Goal: Share content: Share content

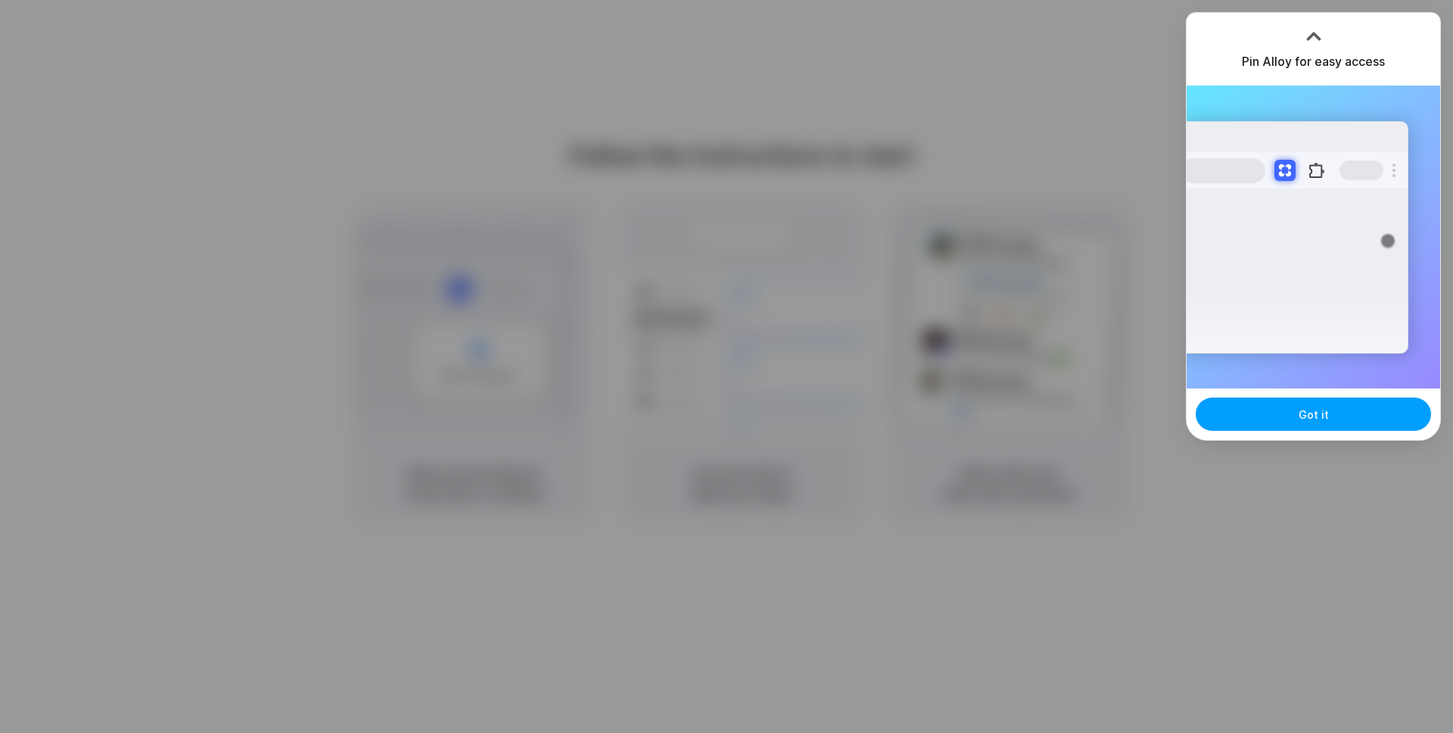
click at [1254, 426] on button "Got it" at bounding box center [1313, 413] width 235 height 33
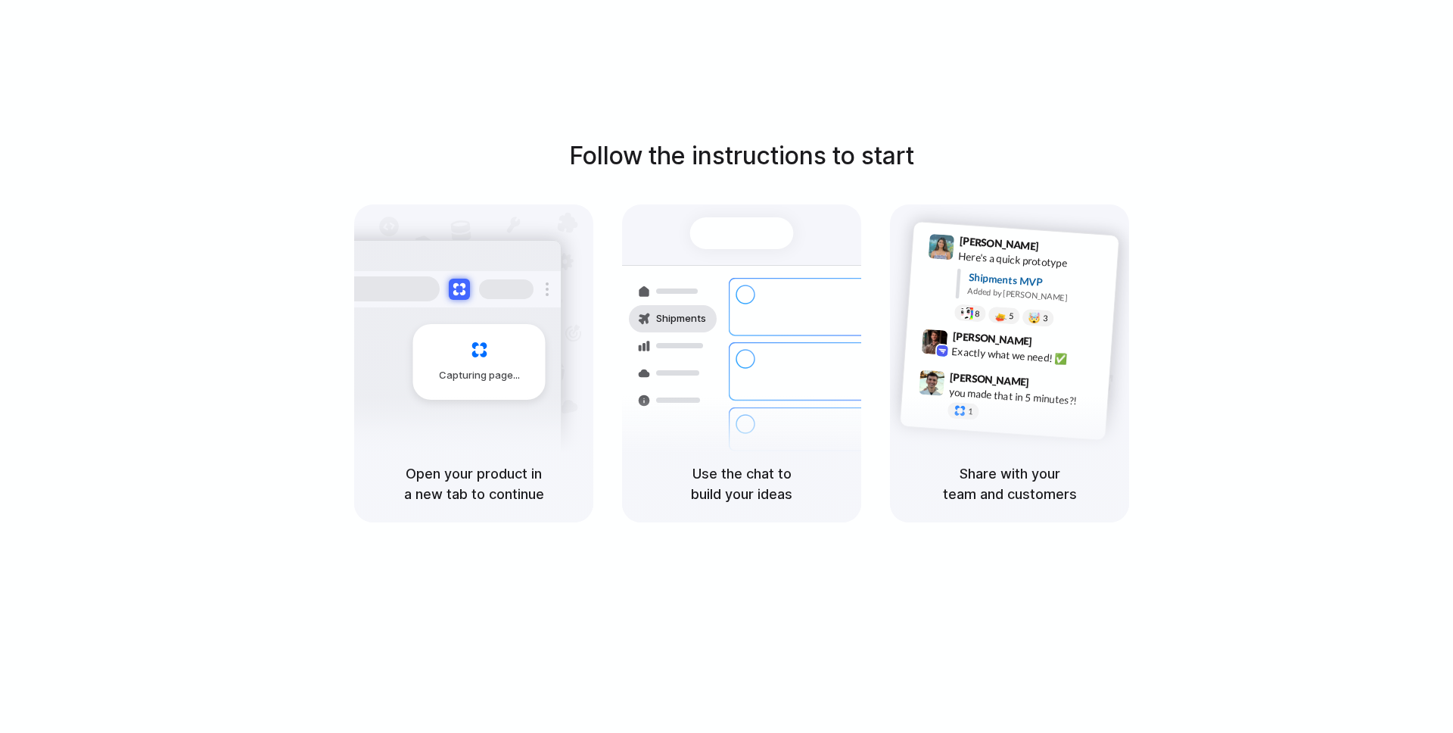
click at [785, 99] on div "Follow the instructions to start Capturing page Open your product in a new tab …" at bounding box center [742, 381] width 1484 height 763
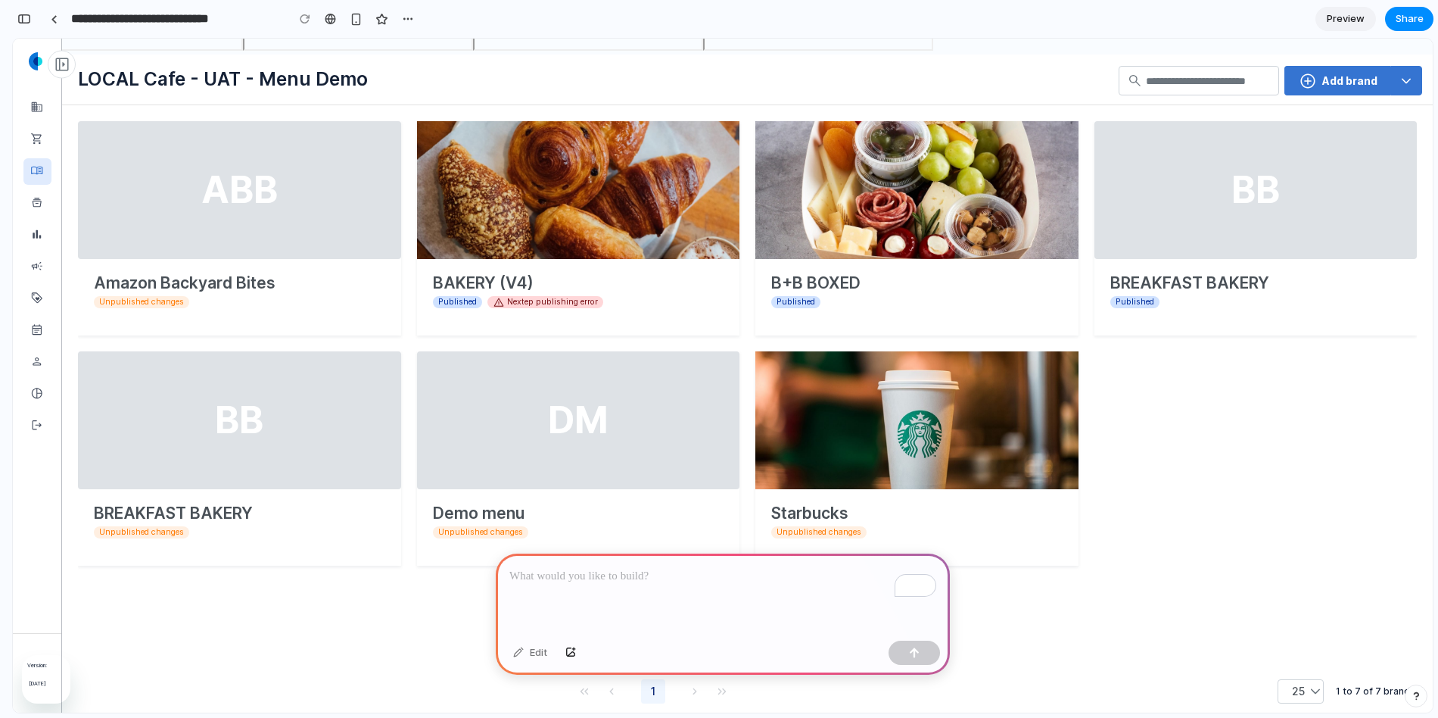
scroll to position [104, 0]
click at [621, 581] on p "To enrich screen reader interactions, please activate Accessibility in Grammarl…" at bounding box center [722, 576] width 427 height 18
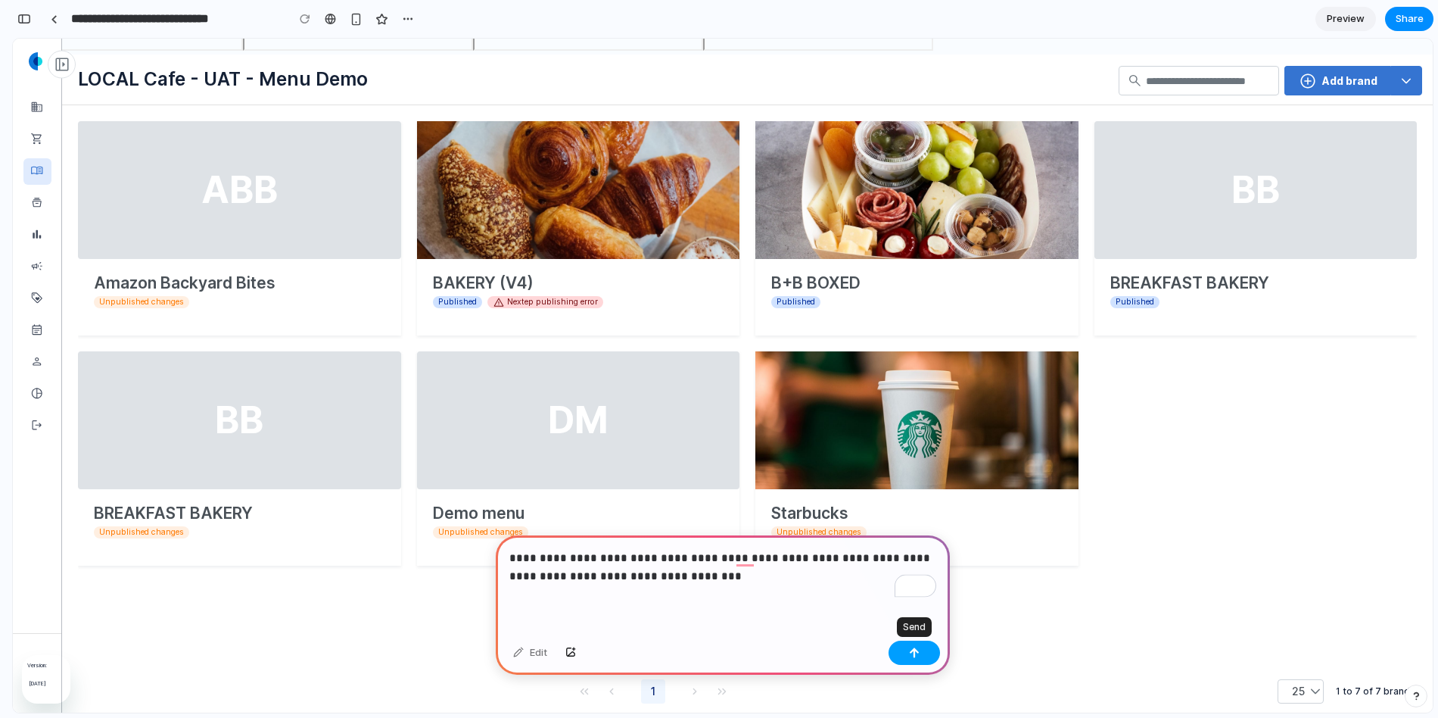
click at [917, 655] on div "button" at bounding box center [914, 652] width 11 height 11
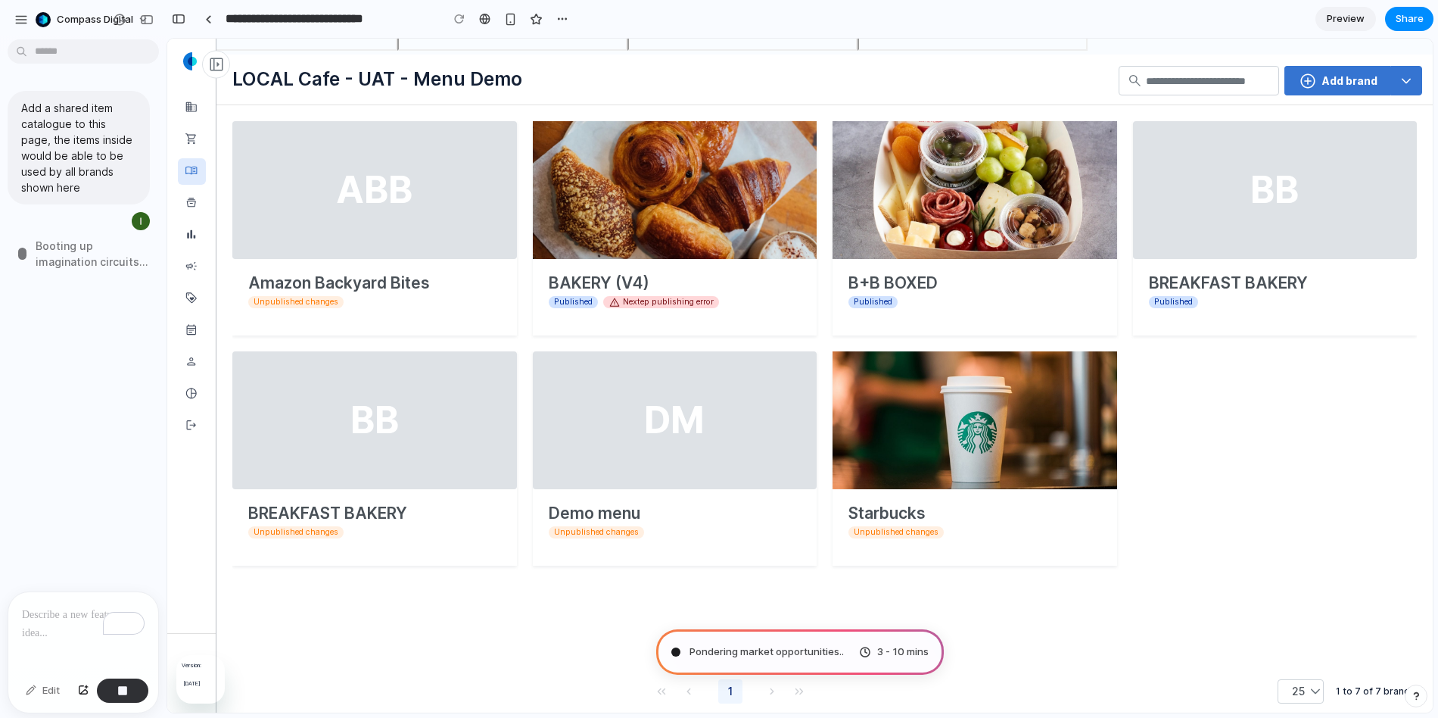
type input "**********"
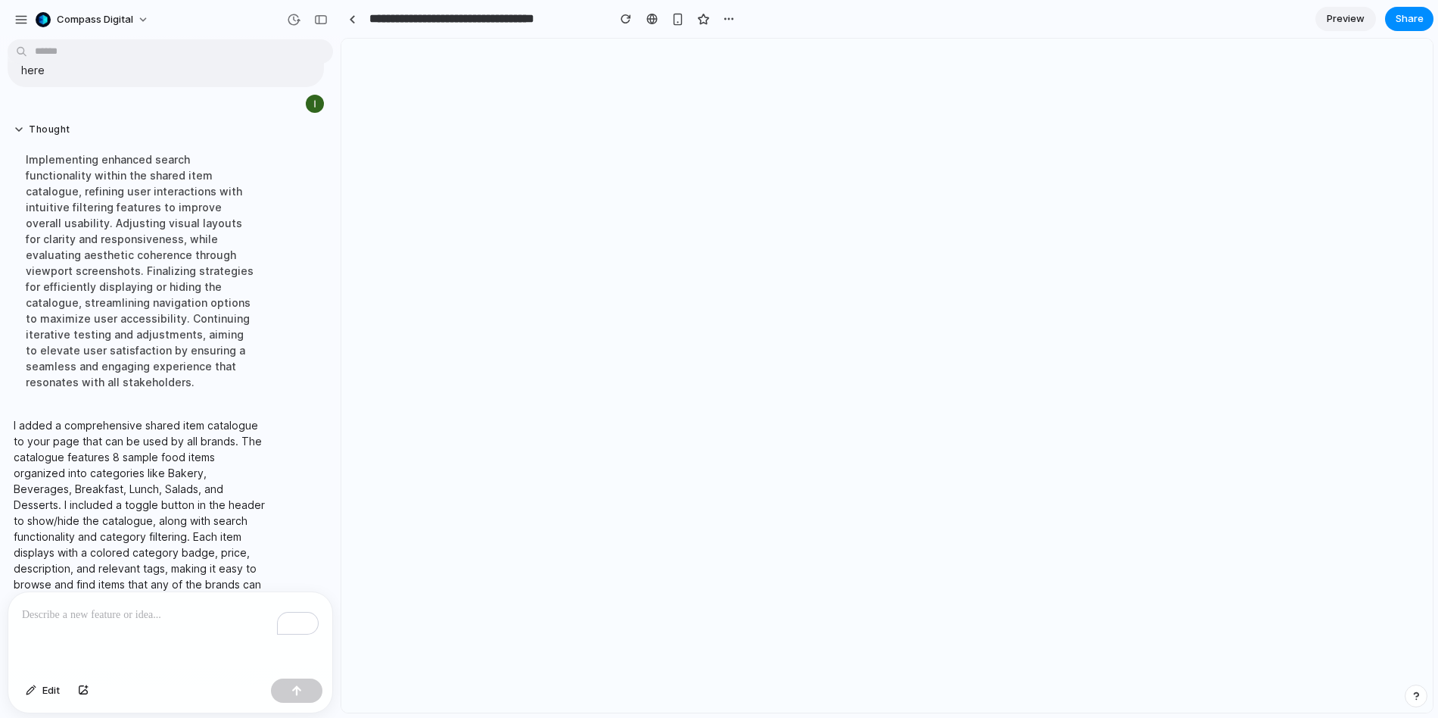
scroll to position [0, 0]
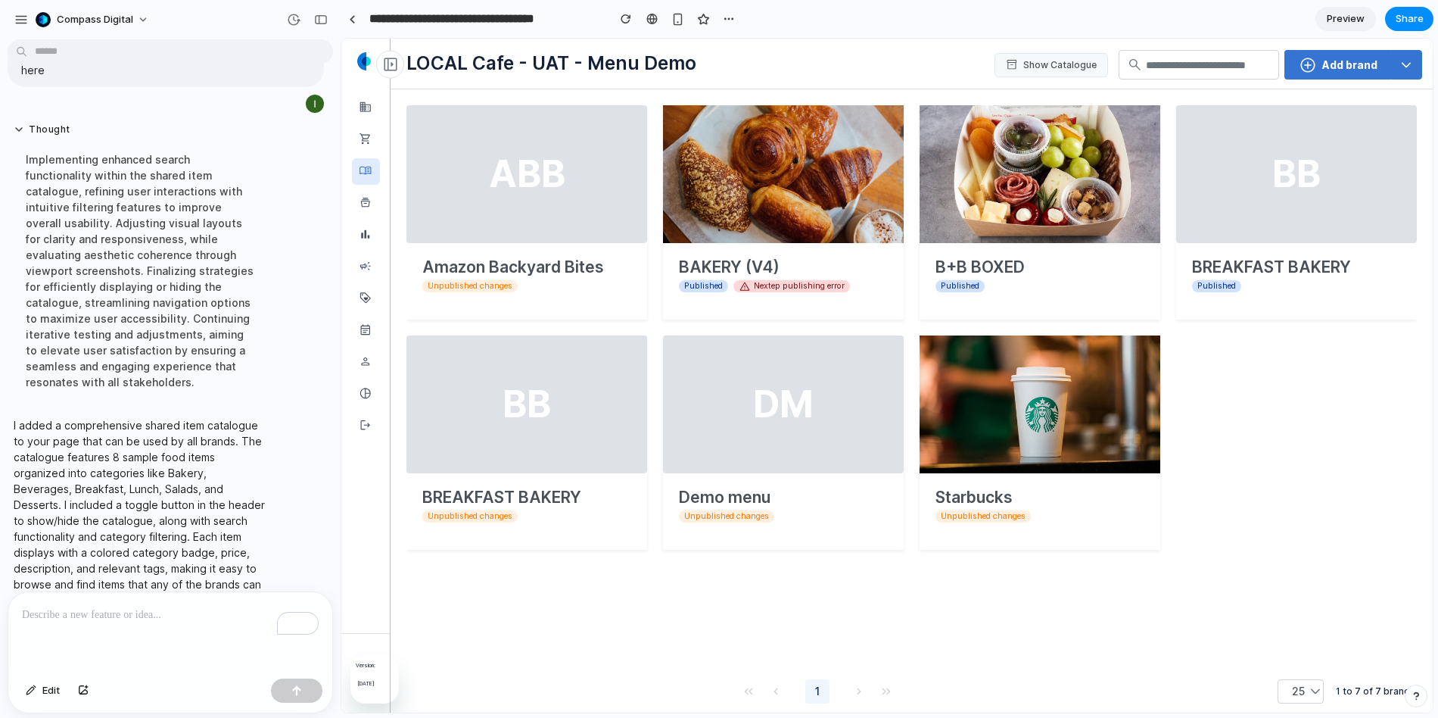
click at [1027, 58] on button "inventory_2 Show Catalogue" at bounding box center [1052, 65] width 114 height 24
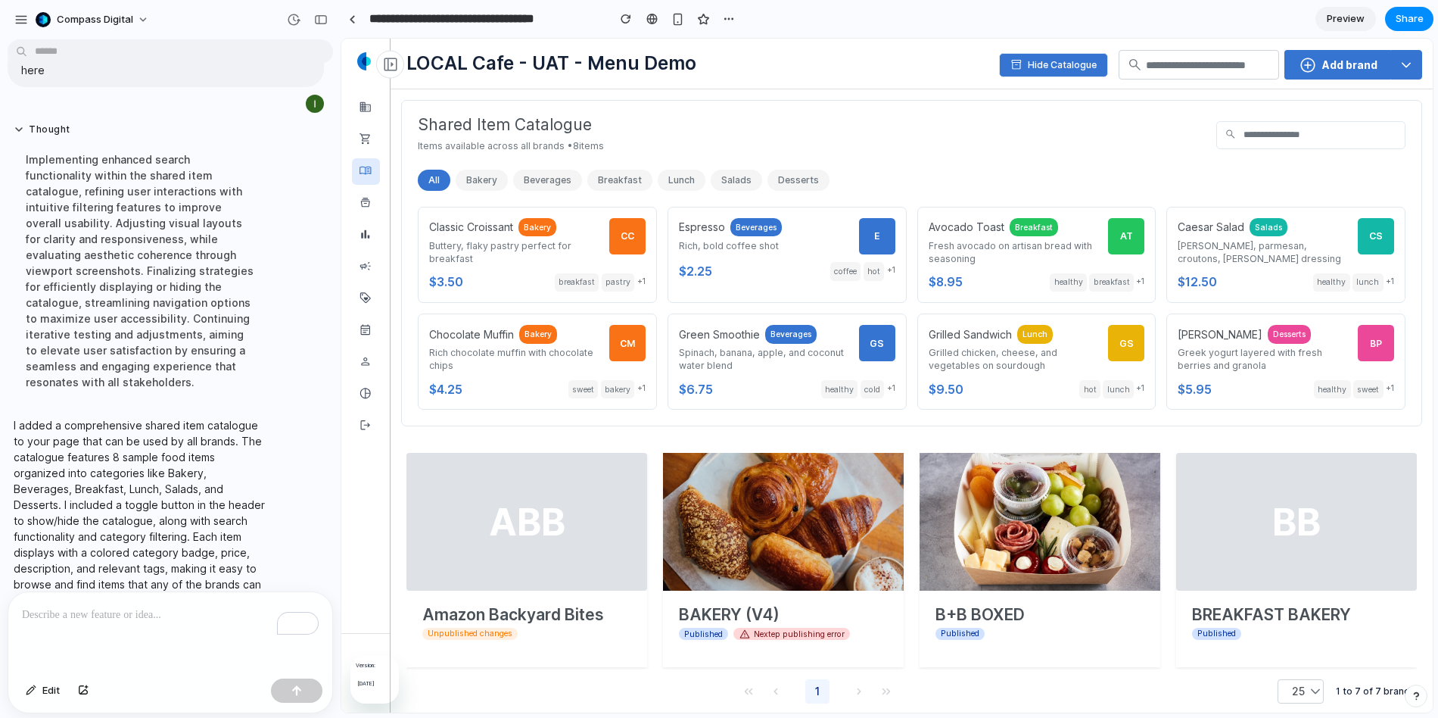
click at [863, 64] on div "inventory_2 Hide Catalogue search add_circle Add brand" at bounding box center [1123, 65] width 597 height 30
click at [1008, 67] on button "inventory_2 Hide Catalogue" at bounding box center [1053, 65] width 109 height 24
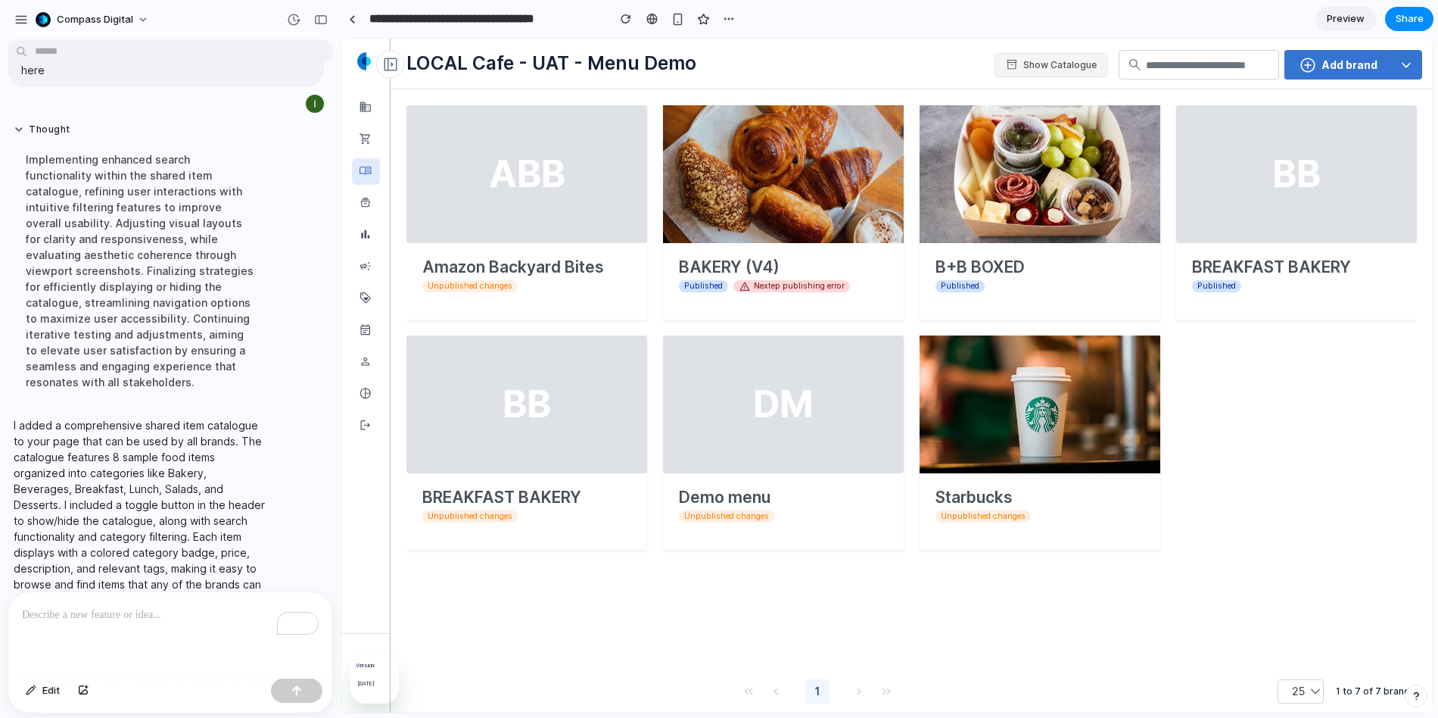
click at [441, 614] on div "ABB Amazon Backyard Bites Unpublished changes BAKERY (V4) Published warning Nex…" at bounding box center [912, 397] width 1026 height 600
click at [1048, 65] on button "inventory_2 Show Catalogue" at bounding box center [1052, 65] width 114 height 24
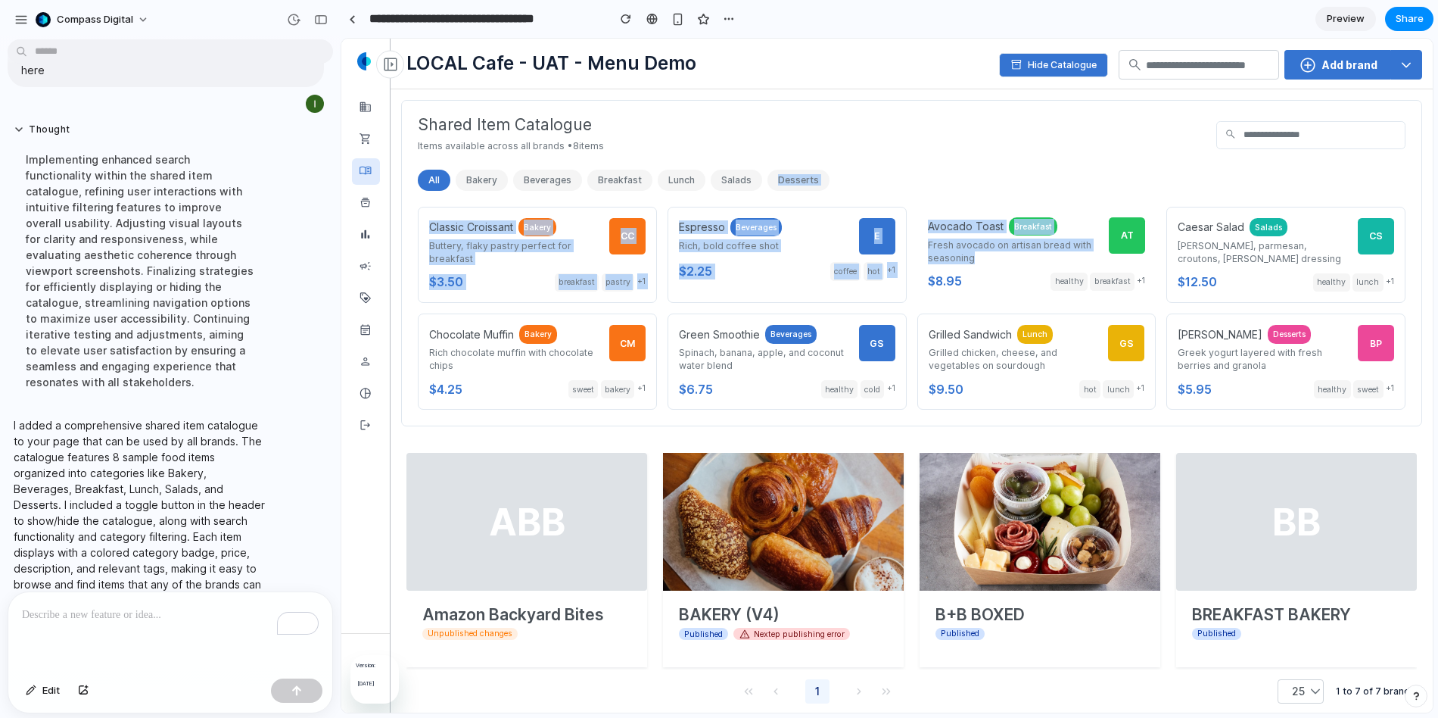
drag, startPoint x: 985, startPoint y: 254, endPoint x: 980, endPoint y: 160, distance: 94.0
click at [980, 160] on div "Shared Item Catalogue Items available across all brands • 8 items search All Ba…" at bounding box center [911, 263] width 1021 height 327
click at [826, 184] on div "All Bakery Beverages Breakfast Lunch Salads Desserts" at bounding box center [912, 180] width 988 height 21
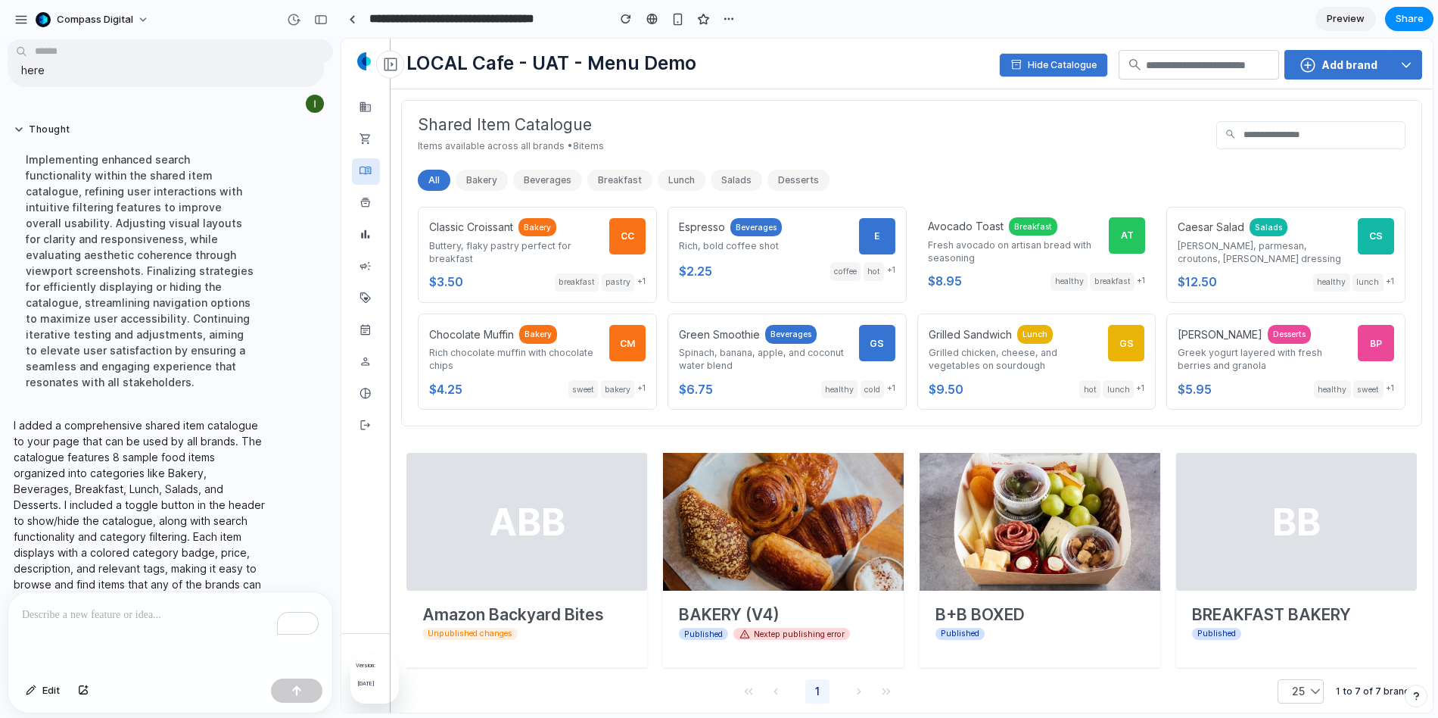
click at [748, 177] on button "Salads" at bounding box center [736, 180] width 51 height 21
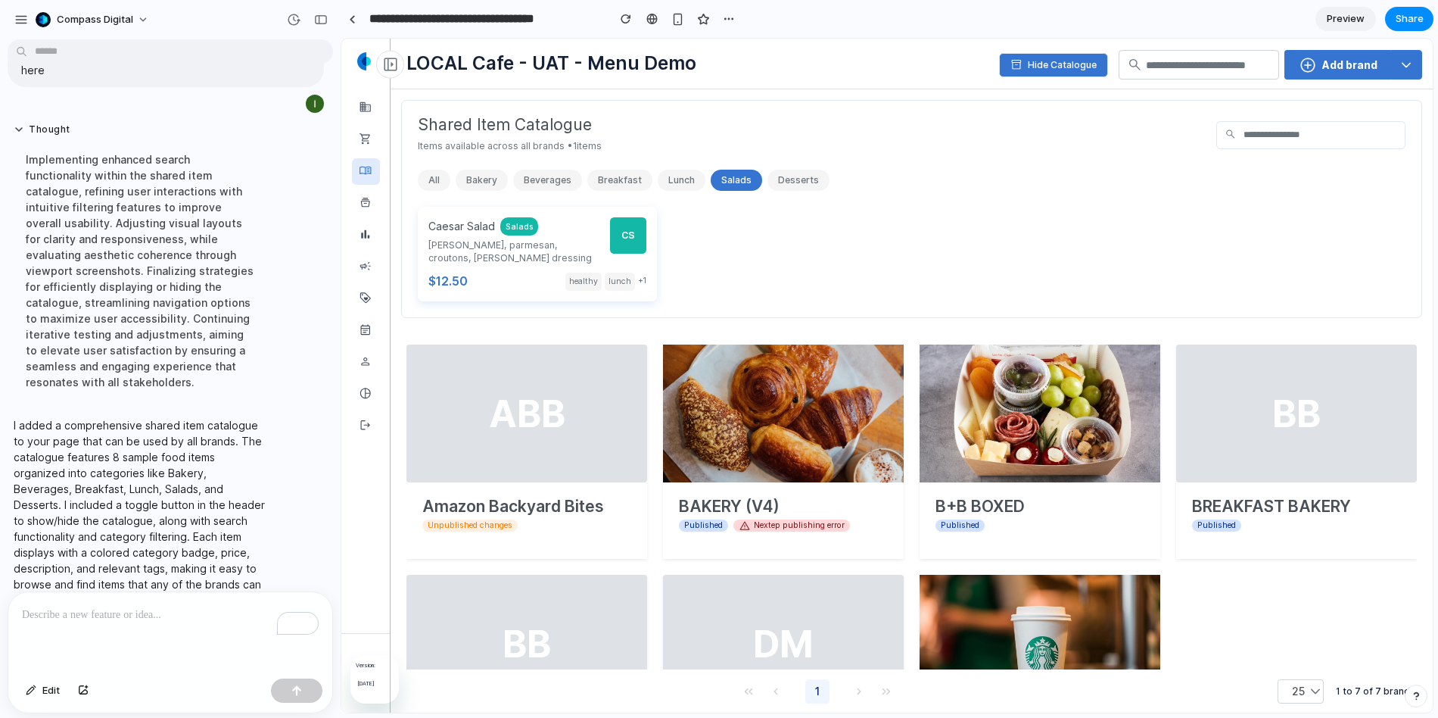
click at [562, 249] on p "Crisp romaine, parmesan, croutons, caesar dressing" at bounding box center [513, 251] width 171 height 26
click at [529, 230] on span "Salads" at bounding box center [519, 226] width 38 height 19
click at [498, 245] on p "Crisp romaine, parmesan, croutons, caesar dressing" at bounding box center [513, 251] width 171 height 26
drag, startPoint x: 498, startPoint y: 245, endPoint x: 494, endPoint y: 204, distance: 41.8
click at [498, 243] on p "Crisp romaine, parmesan, croutons, caesar dressing" at bounding box center [513, 251] width 171 height 26
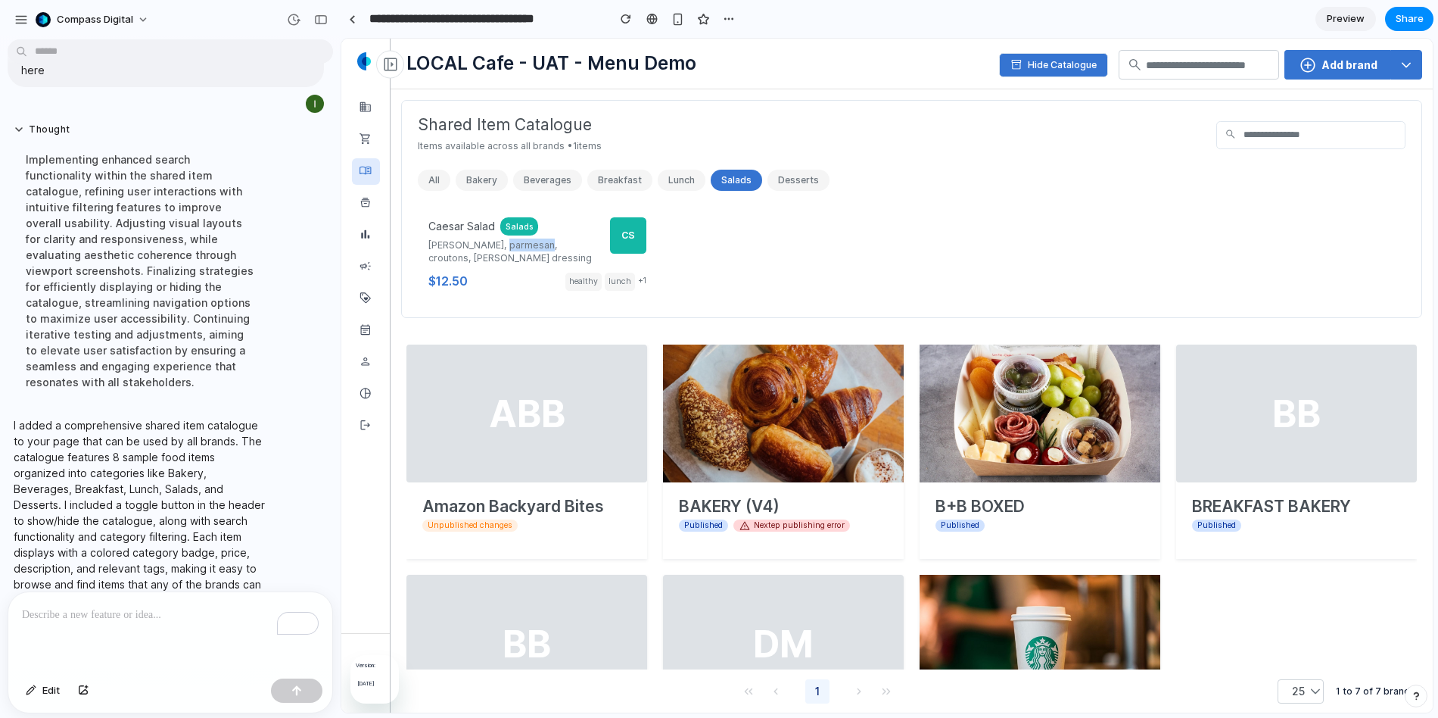
click at [475, 178] on button "Bakery" at bounding box center [482, 180] width 52 height 21
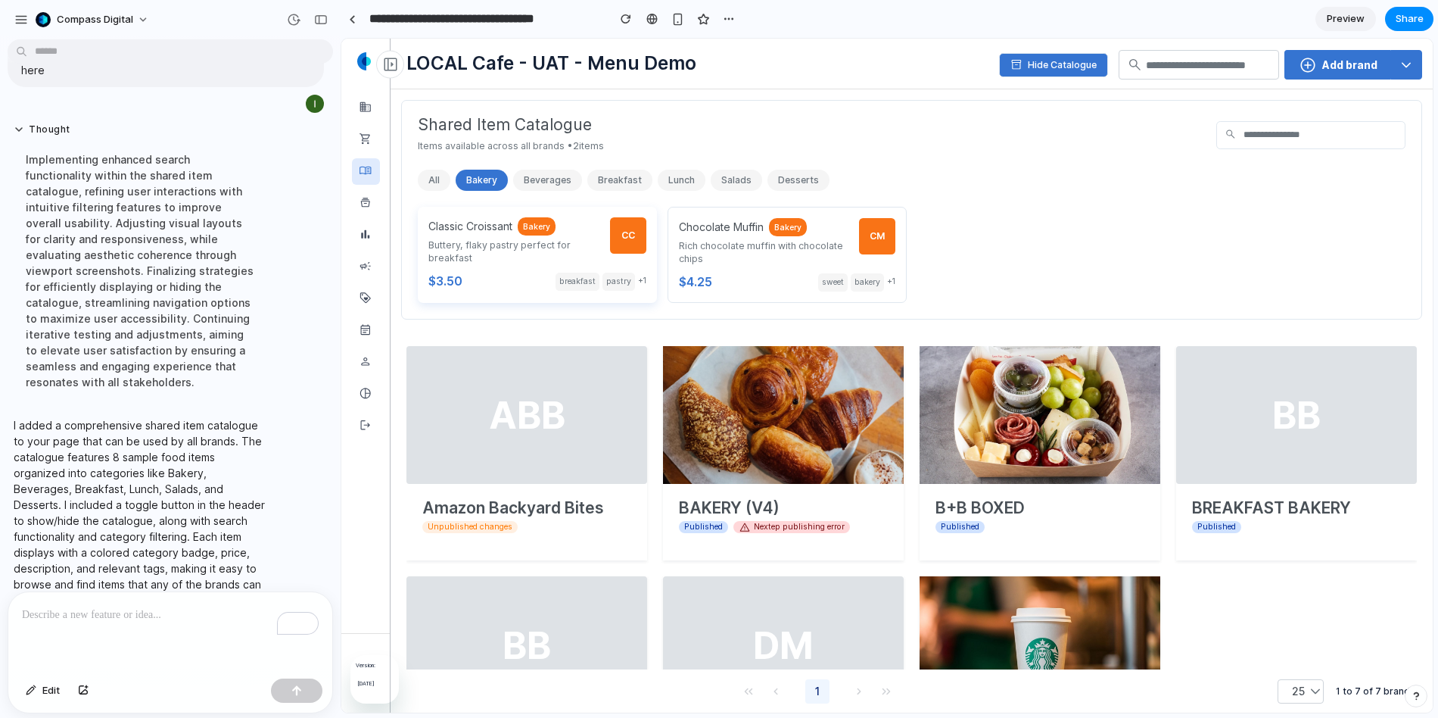
click at [478, 245] on p "Buttery, flaky pastry perfect for breakfast" at bounding box center [513, 251] width 171 height 26
click at [632, 223] on div "CC" at bounding box center [628, 235] width 36 height 36
click at [439, 179] on button "All" at bounding box center [434, 180] width 33 height 21
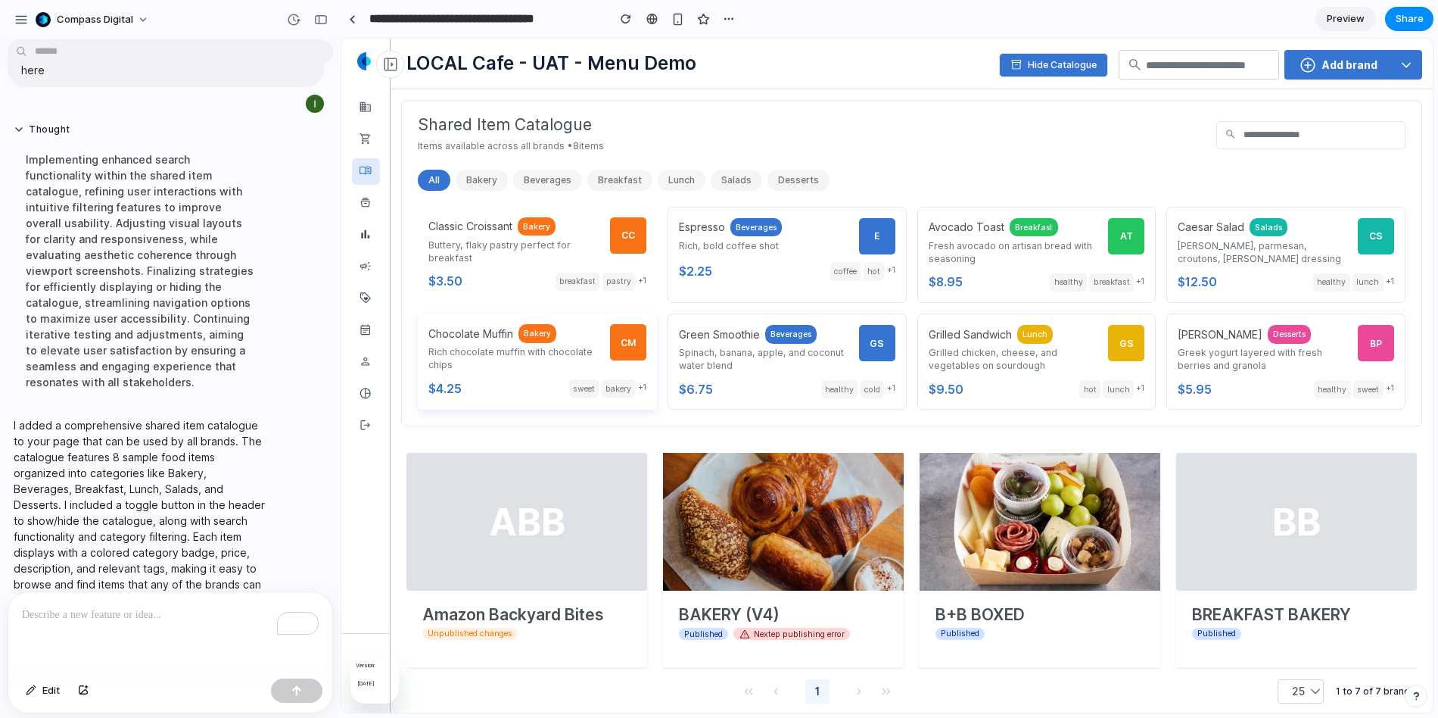
click at [606, 352] on div "Chocolate Muffin Bakery Rich chocolate muffin with chocolate chips CM" at bounding box center [537, 347] width 218 height 47
click at [821, 362] on p "Spinach, banana, apple, and coconut water blend" at bounding box center [763, 358] width 171 height 26
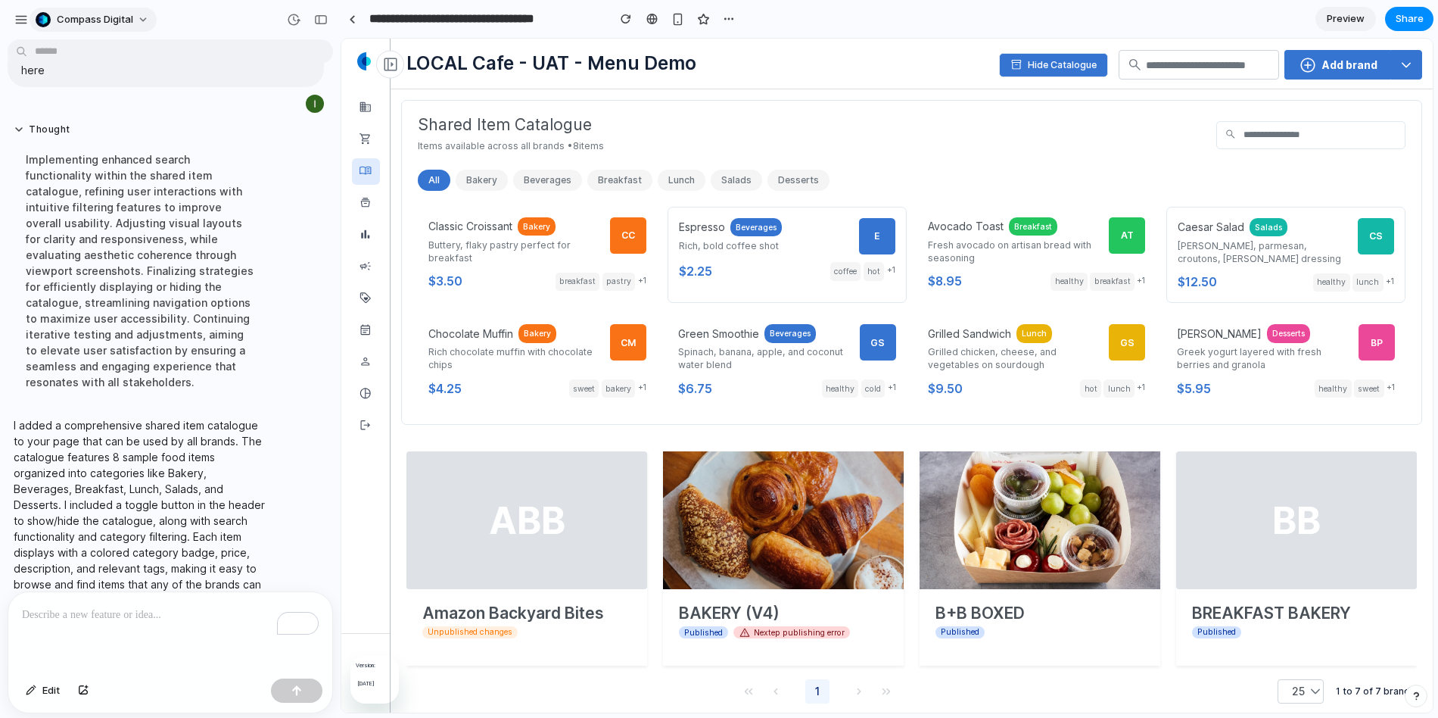
click at [109, 20] on span "Compass Digital" at bounding box center [95, 19] width 76 height 15
drag, startPoint x: 209, startPoint y: 36, endPoint x: 309, endPoint y: 17, distance: 101.6
click at [210, 36] on div "Settings Invite members Change theme Sign out" at bounding box center [719, 359] width 1438 height 718
click at [325, 17] on div "button" at bounding box center [321, 19] width 14 height 11
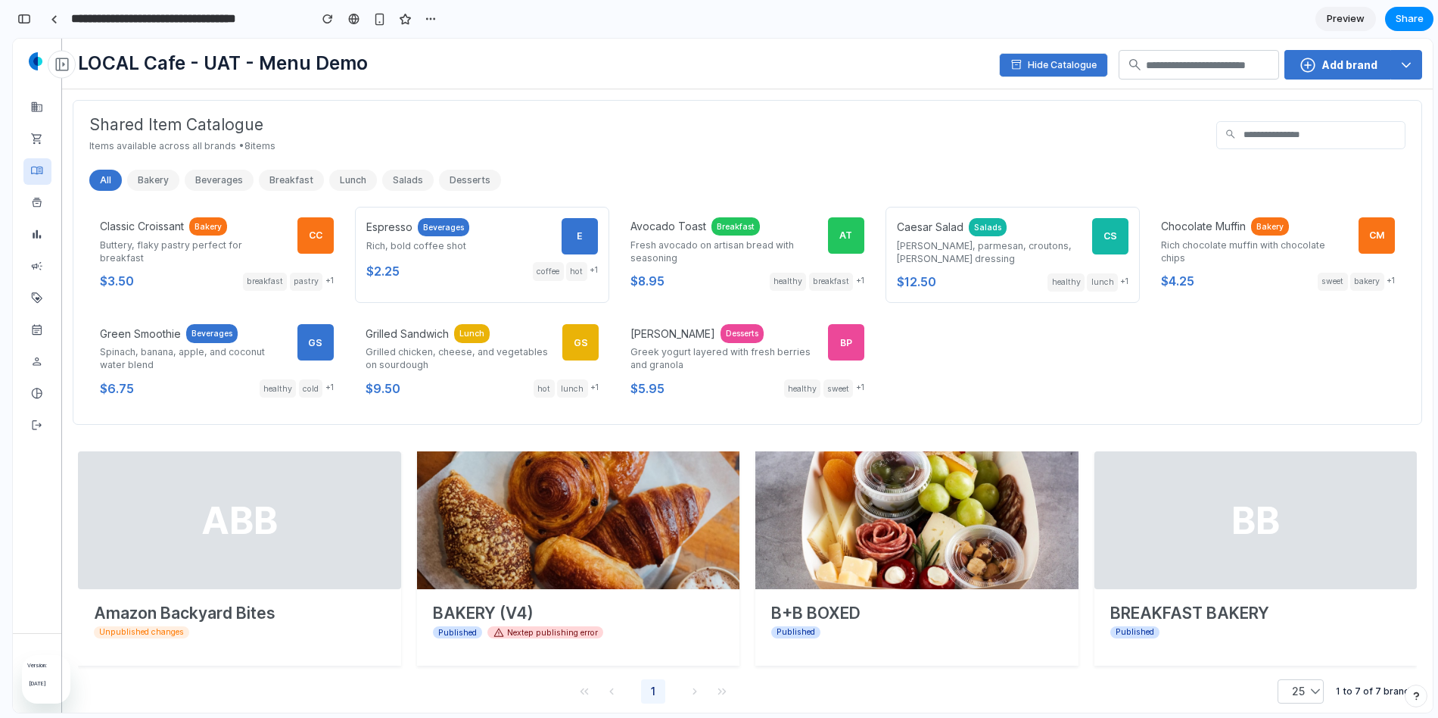
scroll to position [785, 0]
click at [378, 23] on div "button" at bounding box center [379, 19] width 13 height 13
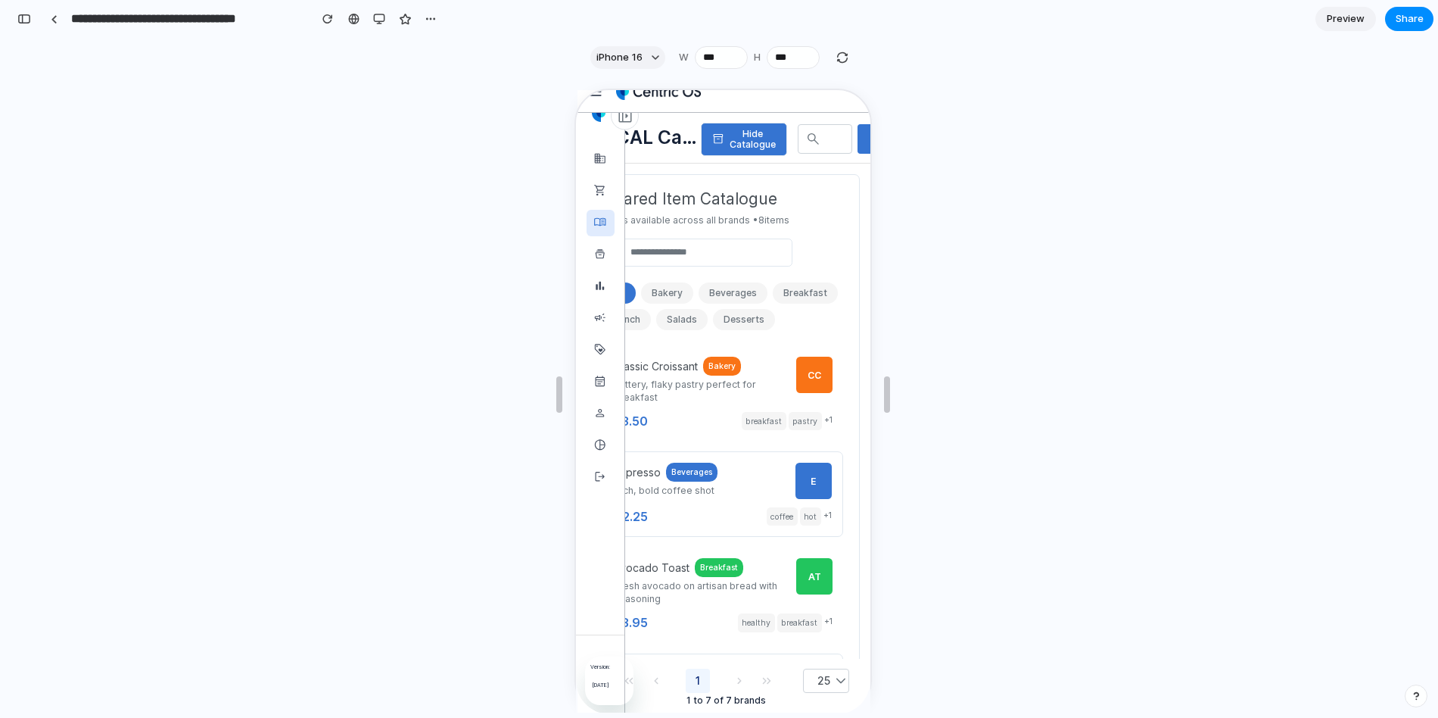
scroll to position [17, 0]
click at [628, 59] on span "iPhone 16" at bounding box center [619, 57] width 46 height 15
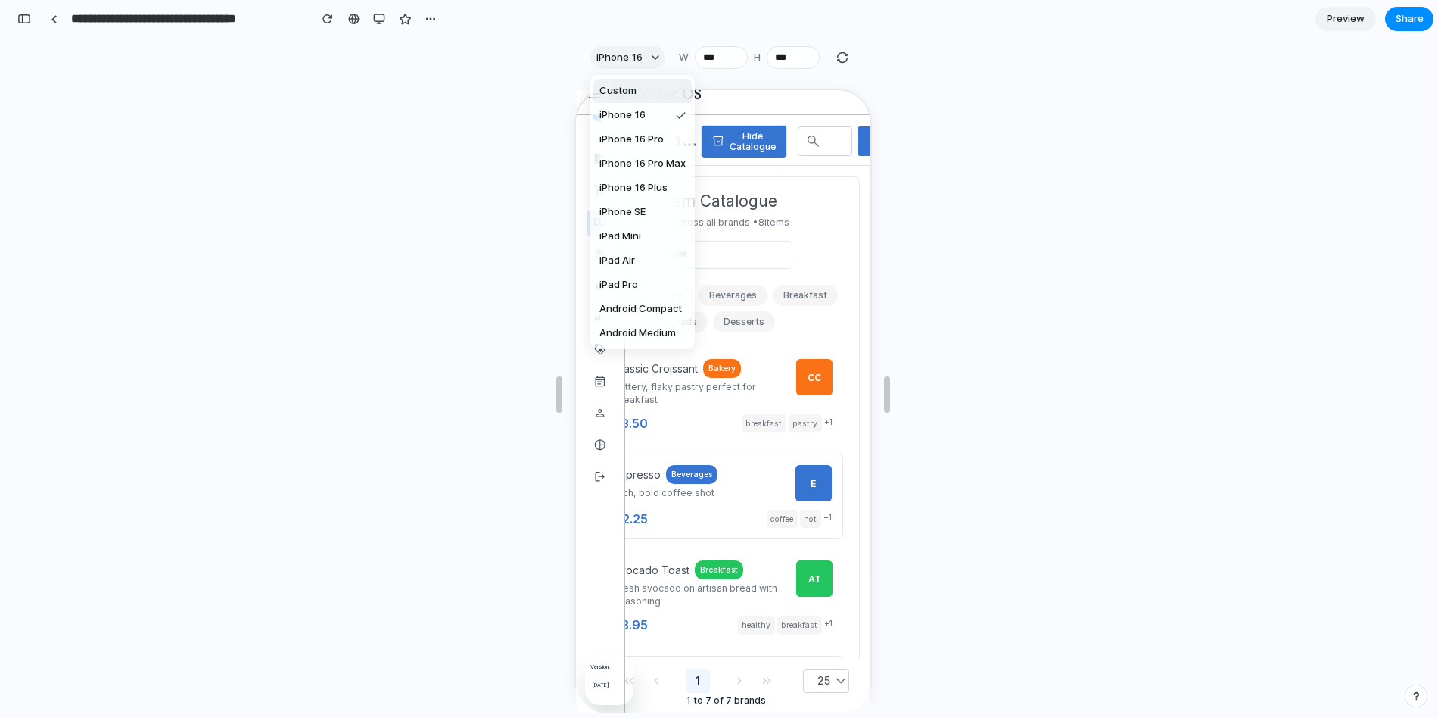
click at [631, 98] on li "Custom" at bounding box center [642, 91] width 98 height 24
type input "***"
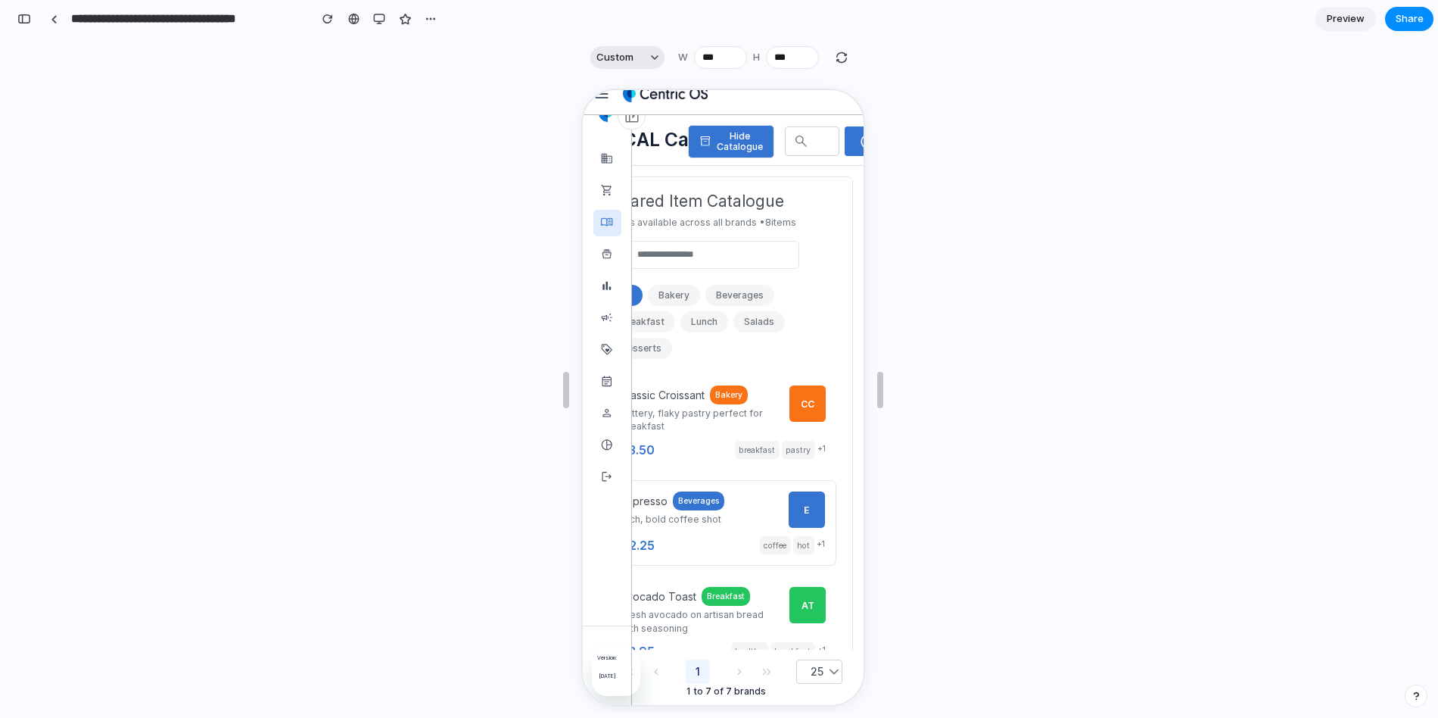
click at [627, 62] on span "Custom" at bounding box center [614, 57] width 37 height 15
click at [222, 44] on div "Custom iPhone 16 iPhone 16 Pro iPhone 16 Pro Max iPhone 16 Plus iPhone SE iPad …" at bounding box center [719, 359] width 1438 height 718
click at [434, 18] on div "button" at bounding box center [431, 19] width 12 height 12
drag, startPoint x: 383, startPoint y: 42, endPoint x: 372, endPoint y: 17, distance: 27.4
click at [382, 39] on div "Duplicate Delete" at bounding box center [719, 359] width 1438 height 718
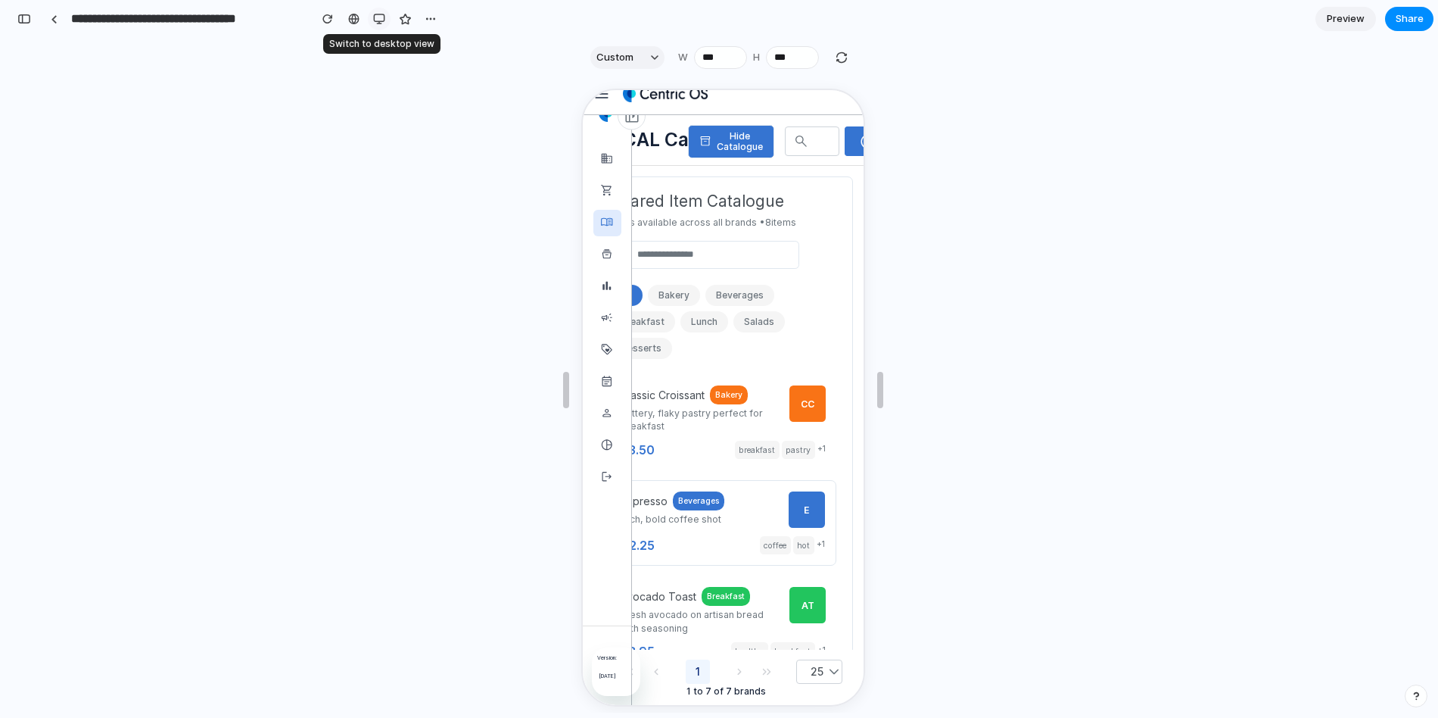
click at [372, 17] on button "button" at bounding box center [379, 19] width 23 height 23
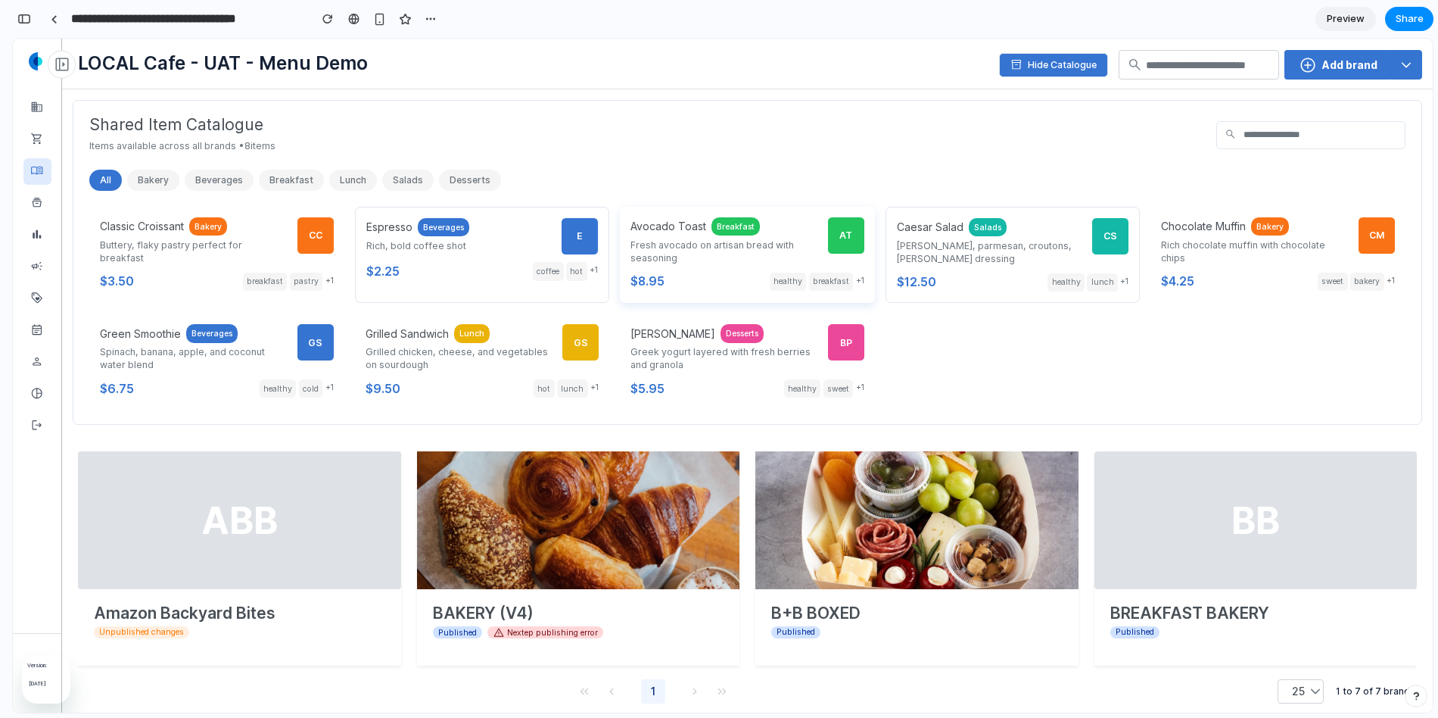
click at [732, 247] on p "Fresh avocado on artisan bread with seasoning" at bounding box center [724, 251] width 187 height 26
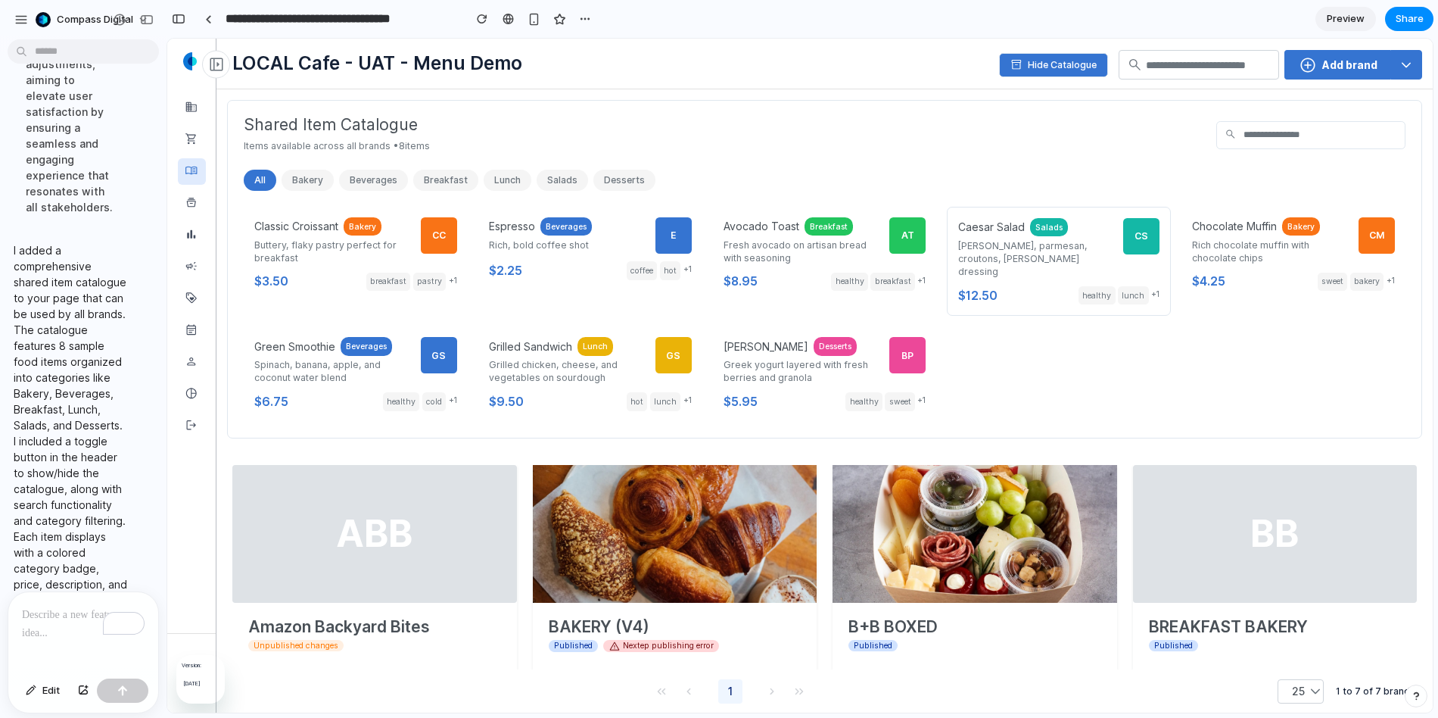
click at [48, 616] on p "To enrich screen reader interactions, please activate Accessibility in Grammarl…" at bounding box center [83, 615] width 123 height 18
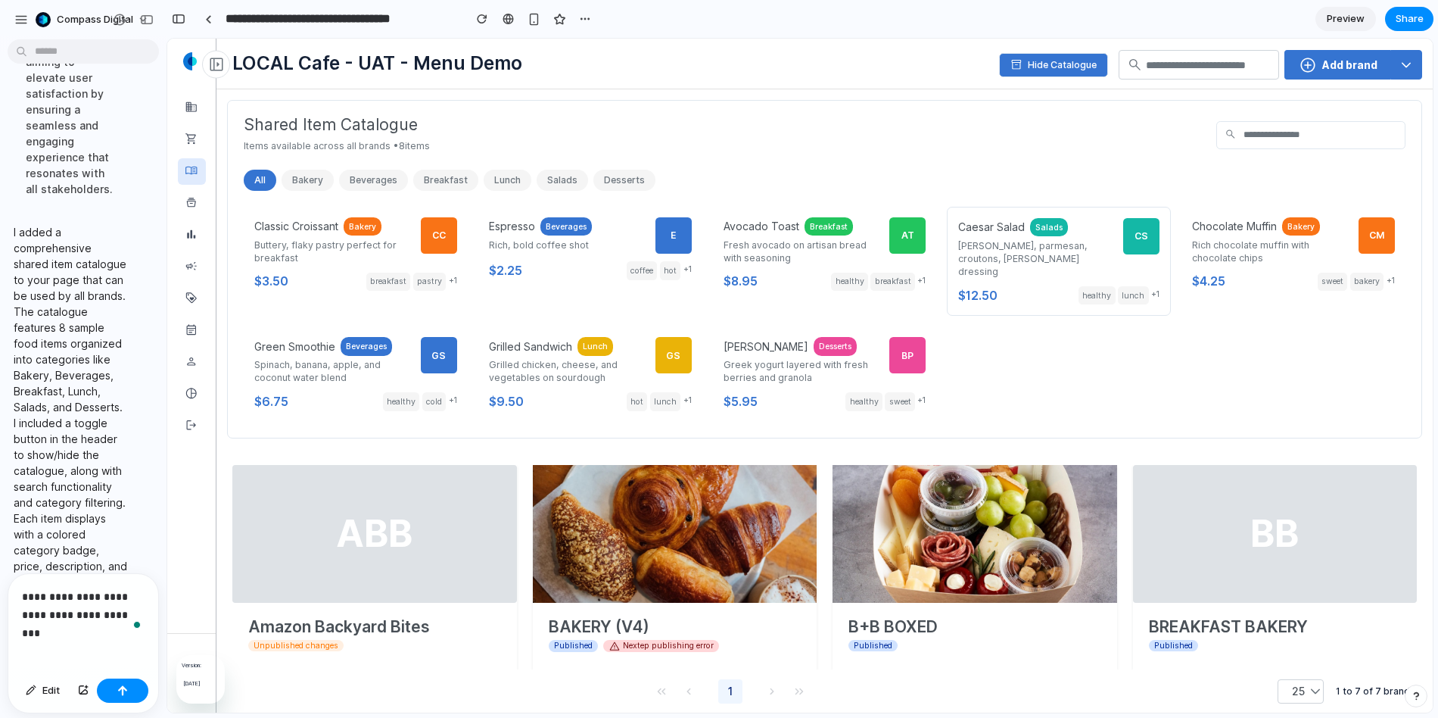
scroll to position [819, 0]
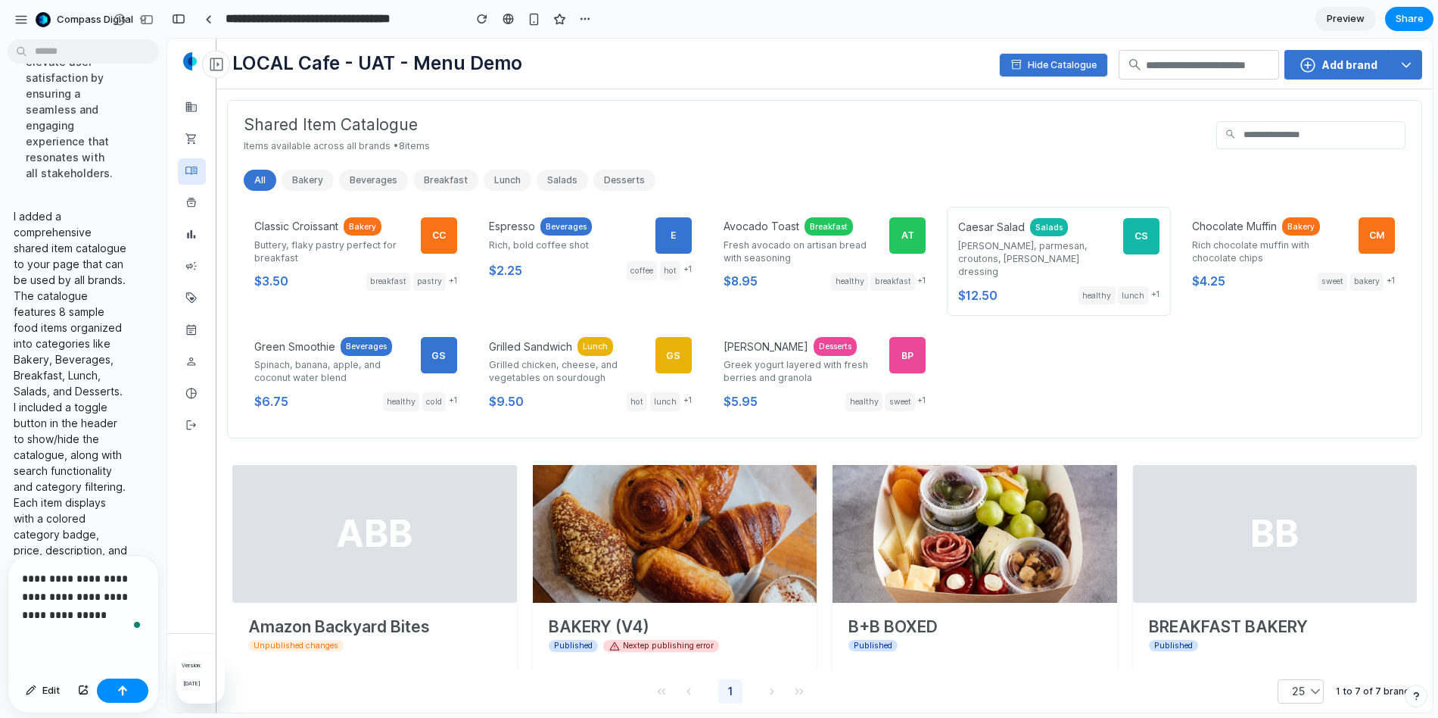
click at [65, 615] on p "**********" at bounding box center [83, 596] width 123 height 55
drag, startPoint x: 22, startPoint y: 613, endPoint x: 74, endPoint y: 613, distance: 52.2
click at [74, 613] on p "**********" at bounding box center [83, 596] width 123 height 55
click at [113, 692] on button "button" at bounding box center [122, 690] width 51 height 24
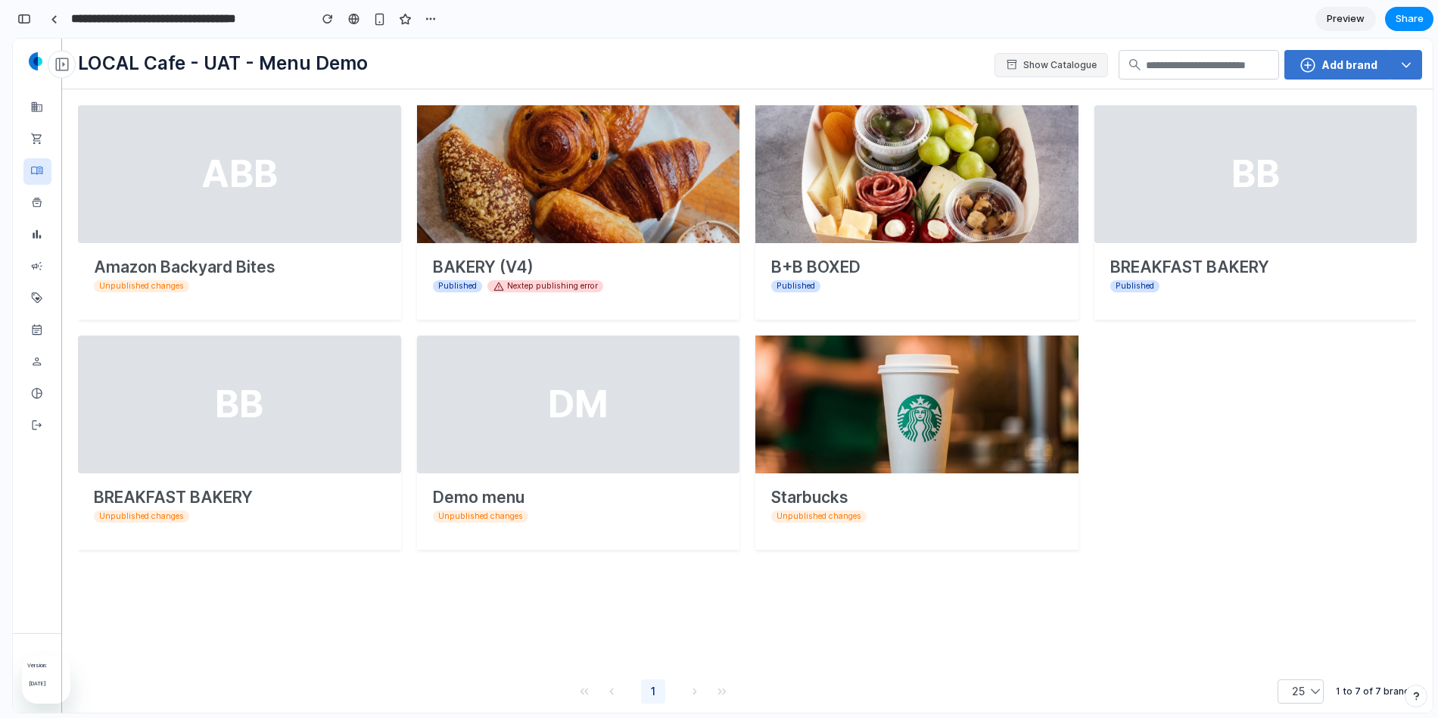
scroll to position [1384, 0]
drag, startPoint x: 1045, startPoint y: 65, endPoint x: 1076, endPoint y: 35, distance: 43.4
click at [1076, 39] on html "menu left_panel_open business Sites shopping_cart Orders menu_book Menus home_s…" at bounding box center [723, 368] width 1420 height 658
click at [1336, 23] on span "Preview" at bounding box center [1346, 18] width 38 height 15
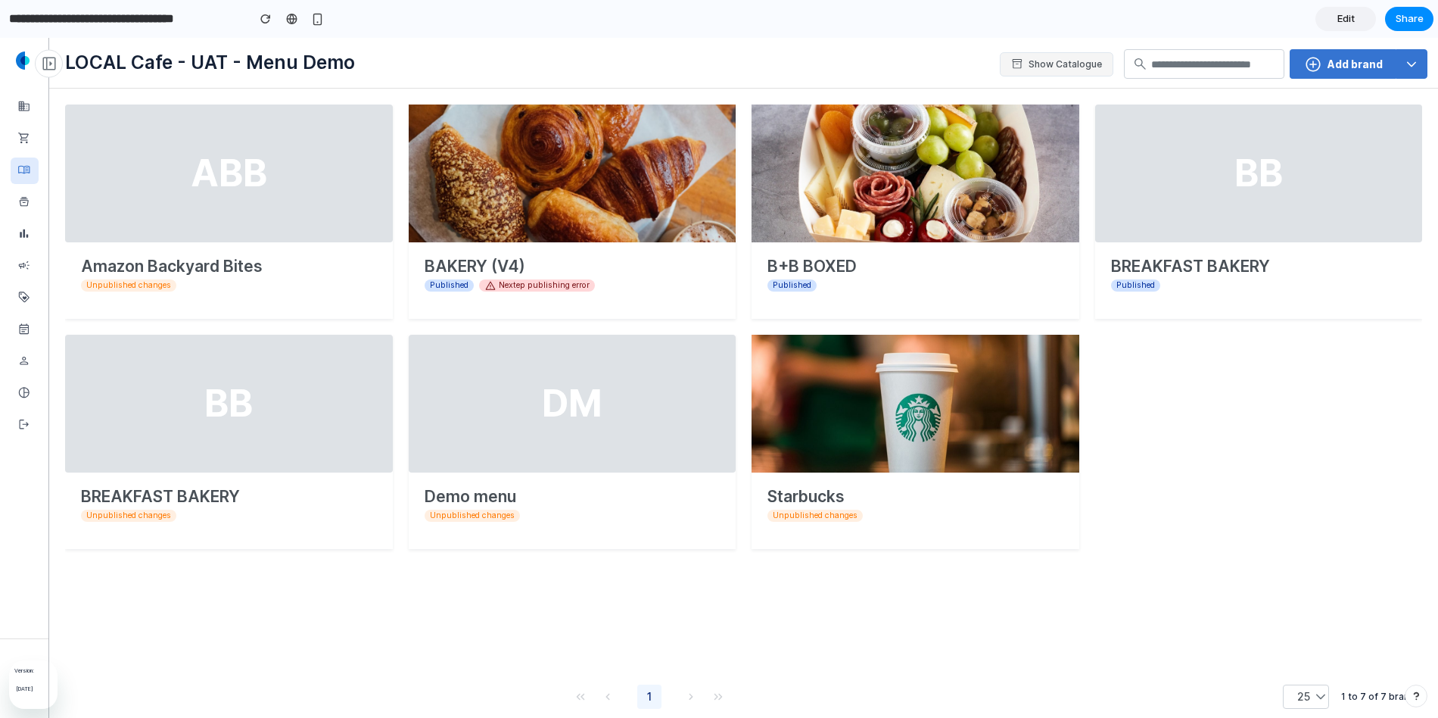
click at [1363, 17] on link "Edit" at bounding box center [1346, 19] width 61 height 24
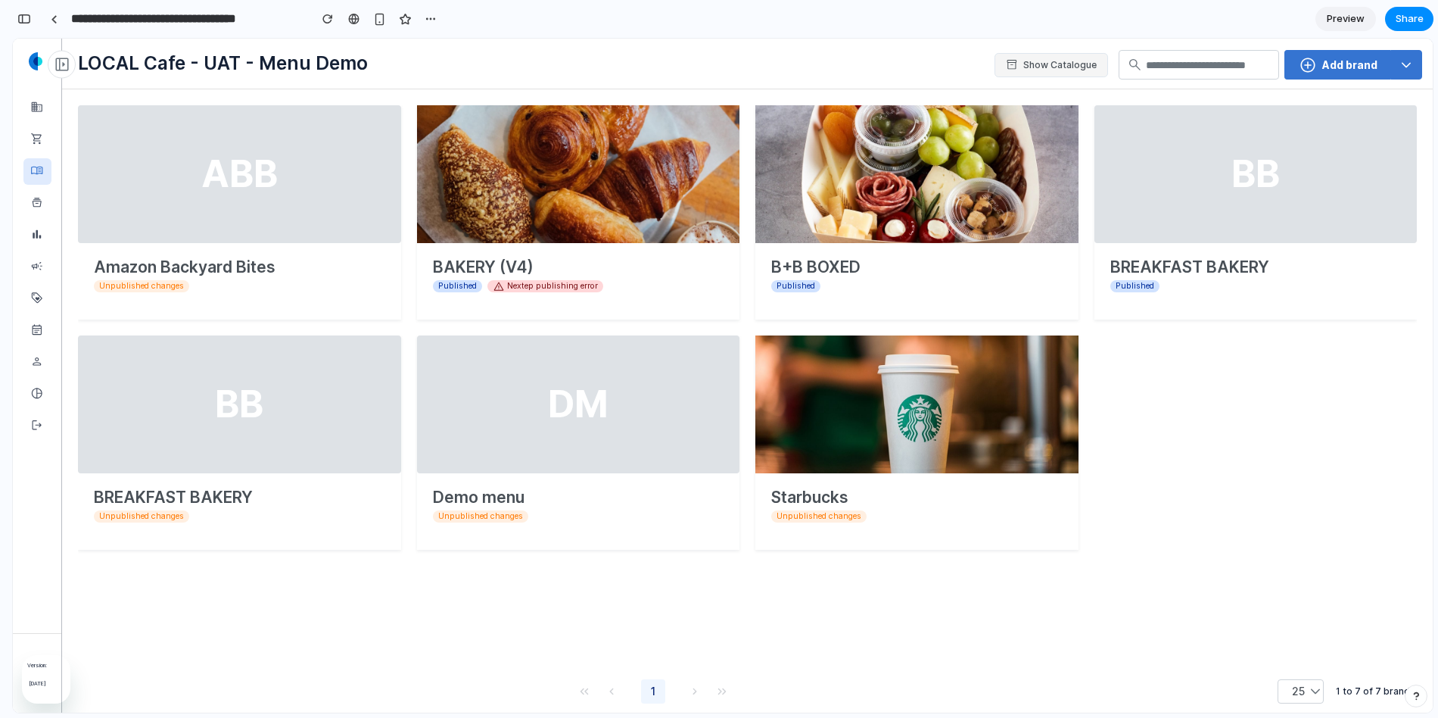
scroll to position [661, 0]
click at [1363, 17] on span "Preview" at bounding box center [1346, 18] width 38 height 15
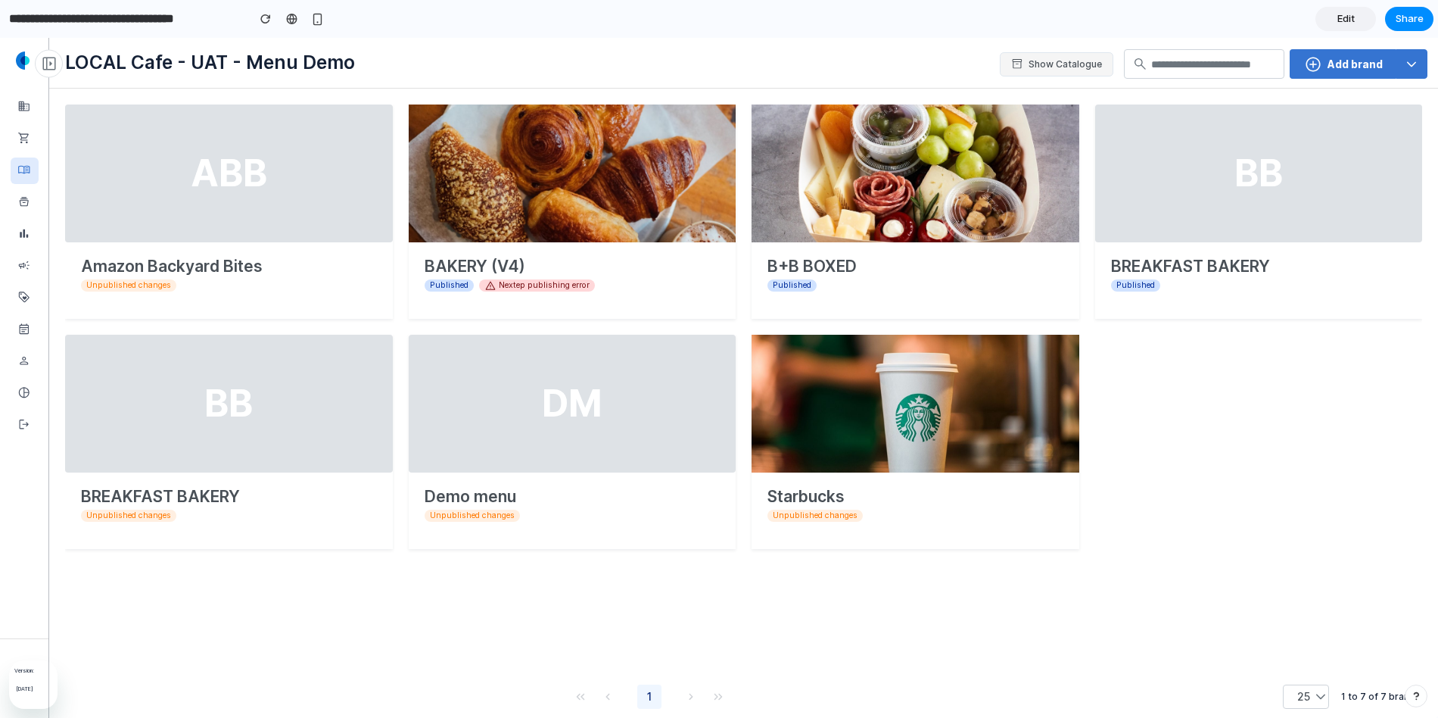
click at [1363, 17] on link "Edit" at bounding box center [1346, 19] width 61 height 24
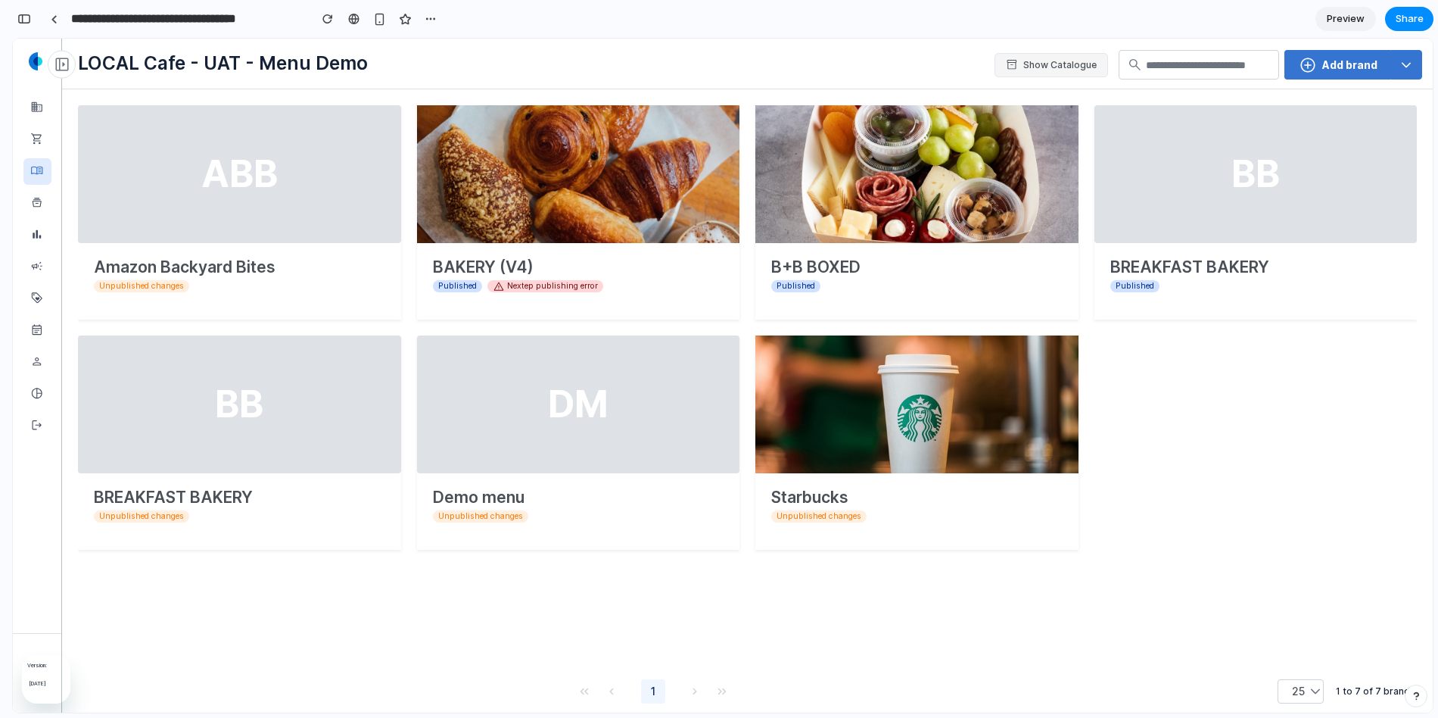
scroll to position [661, 0]
click at [1363, 17] on span "Preview" at bounding box center [1346, 18] width 38 height 15
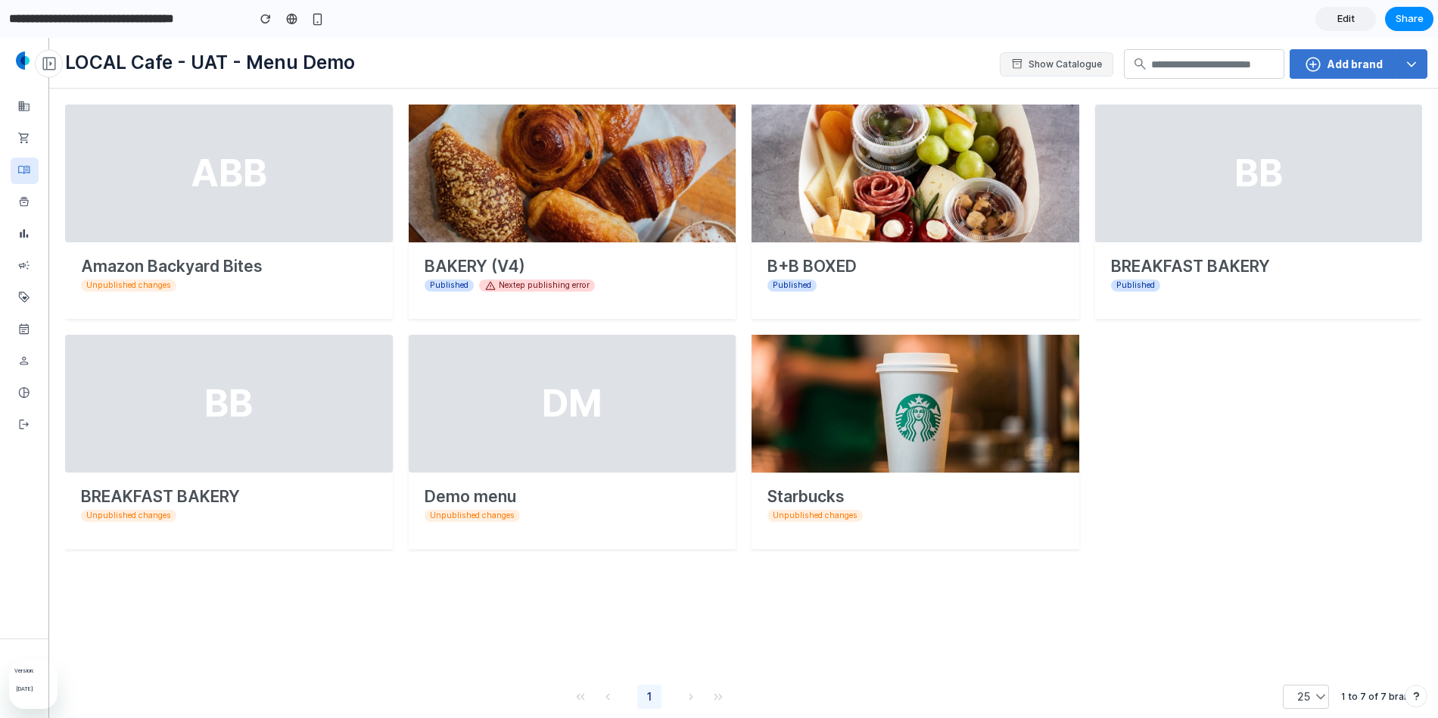
click at [114, 76] on div "LOCAL Cafe - UAT - Menu Demo" at bounding box center [265, 64] width 400 height 42
click at [126, 150] on div "ABB" at bounding box center [229, 173] width 328 height 138
click at [1339, 23] on span "Edit" at bounding box center [1346, 18] width 17 height 15
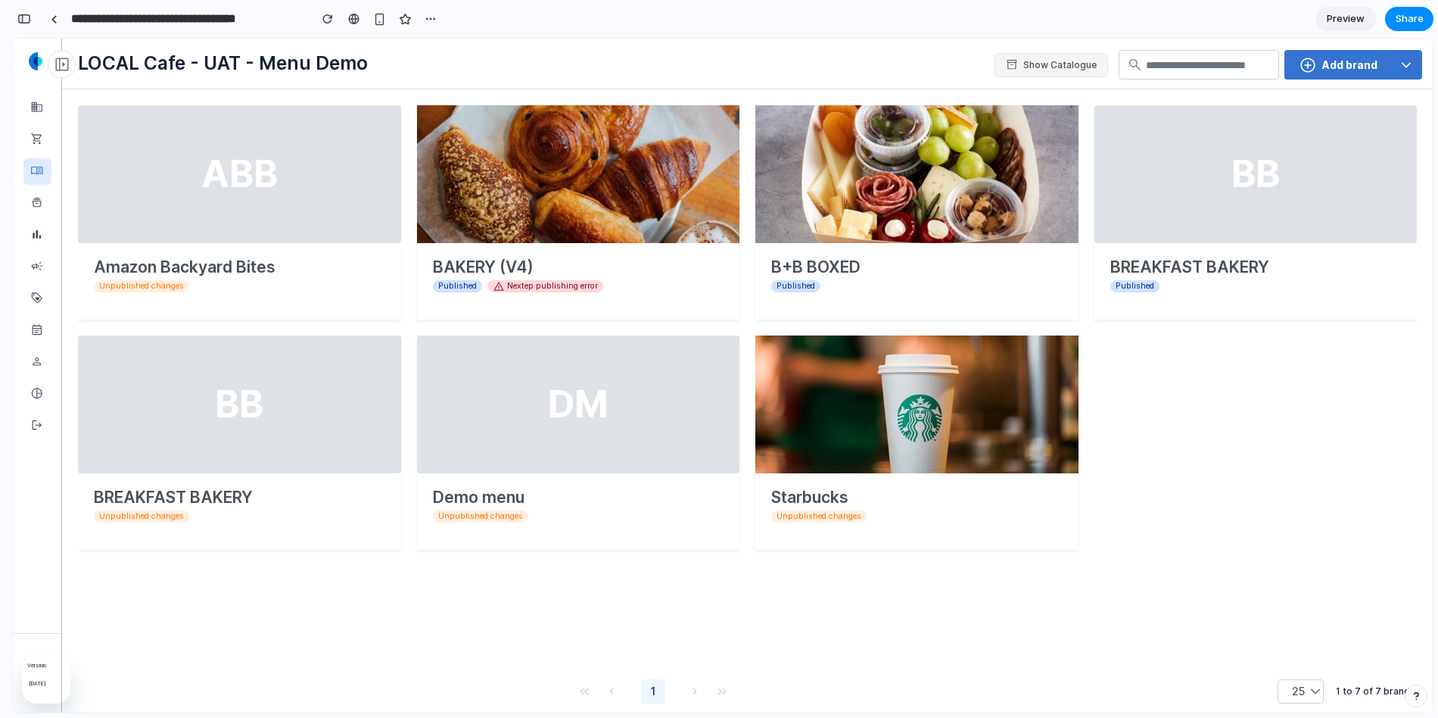
scroll to position [661, 0]
click at [1041, 66] on button "inventory_2 Show Catalogue" at bounding box center [1052, 65] width 114 height 24
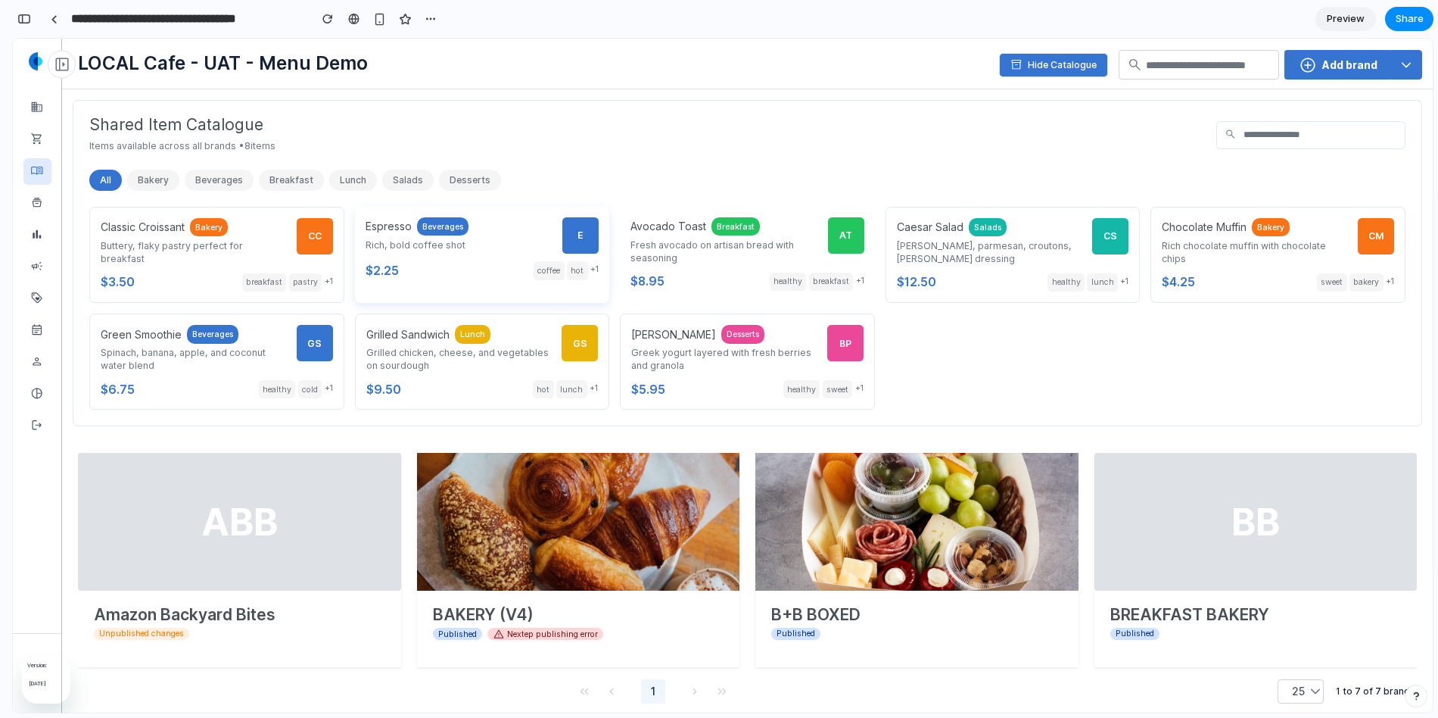
click at [456, 264] on div "$2.25 coffee hot + 1" at bounding box center [483, 270] width 234 height 19
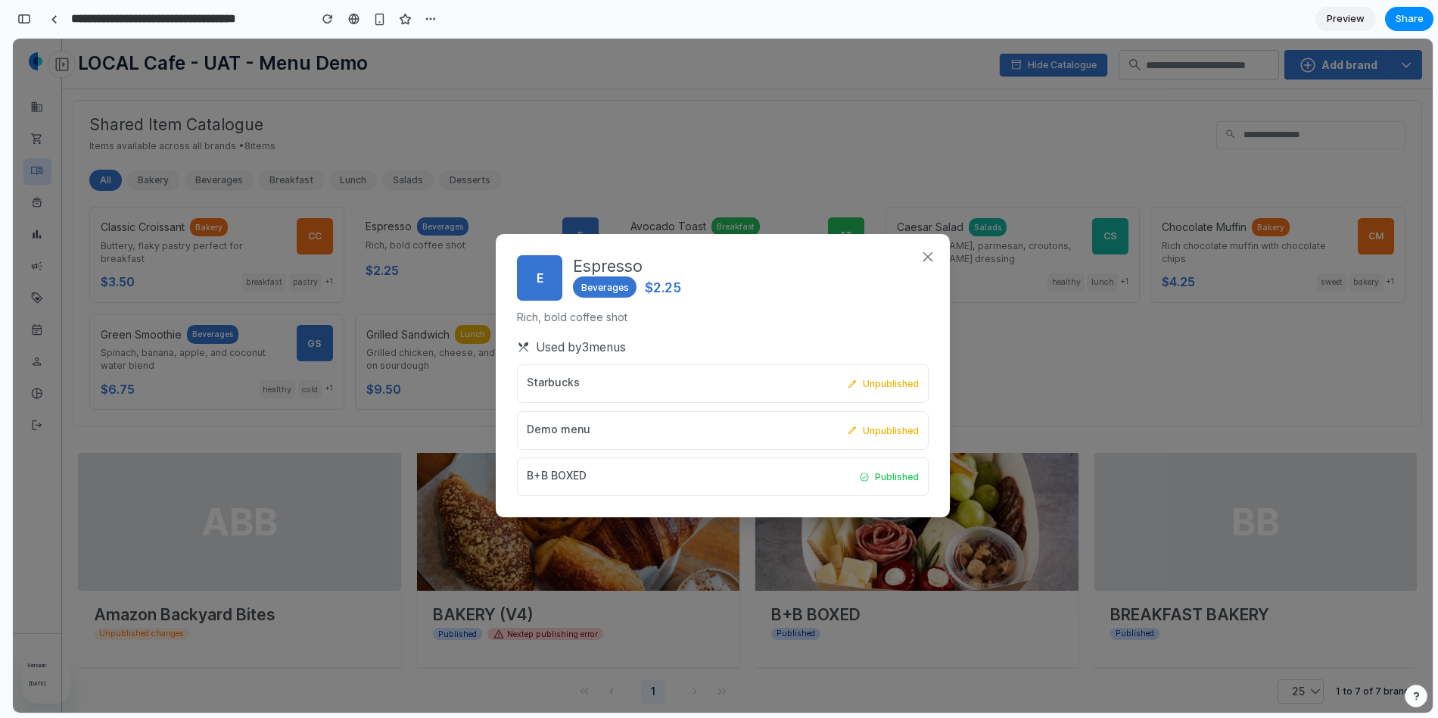
scroll to position [2, 0]
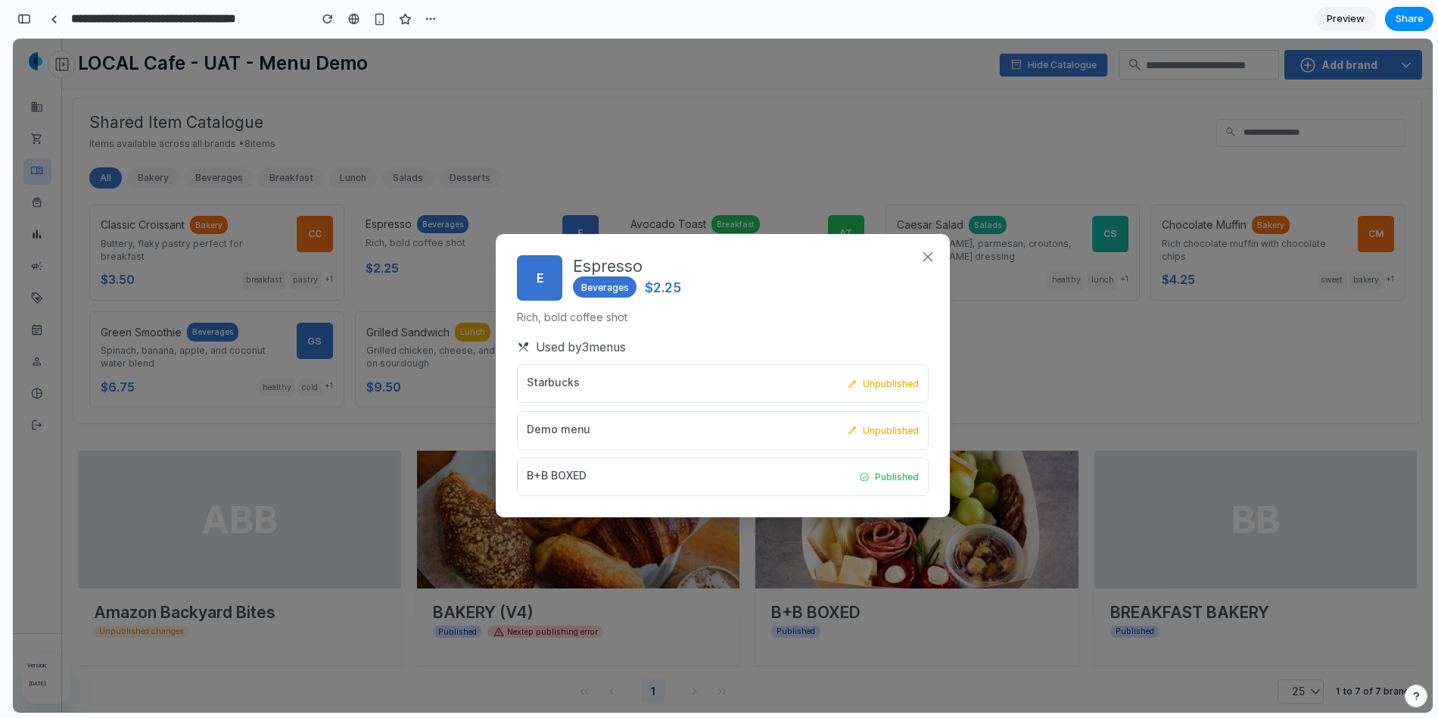
click at [531, 161] on div "close E Espresso Beverages $2.25 Rich, bold coffee shot restaurant_menu Used by…" at bounding box center [723, 376] width 1420 height 674
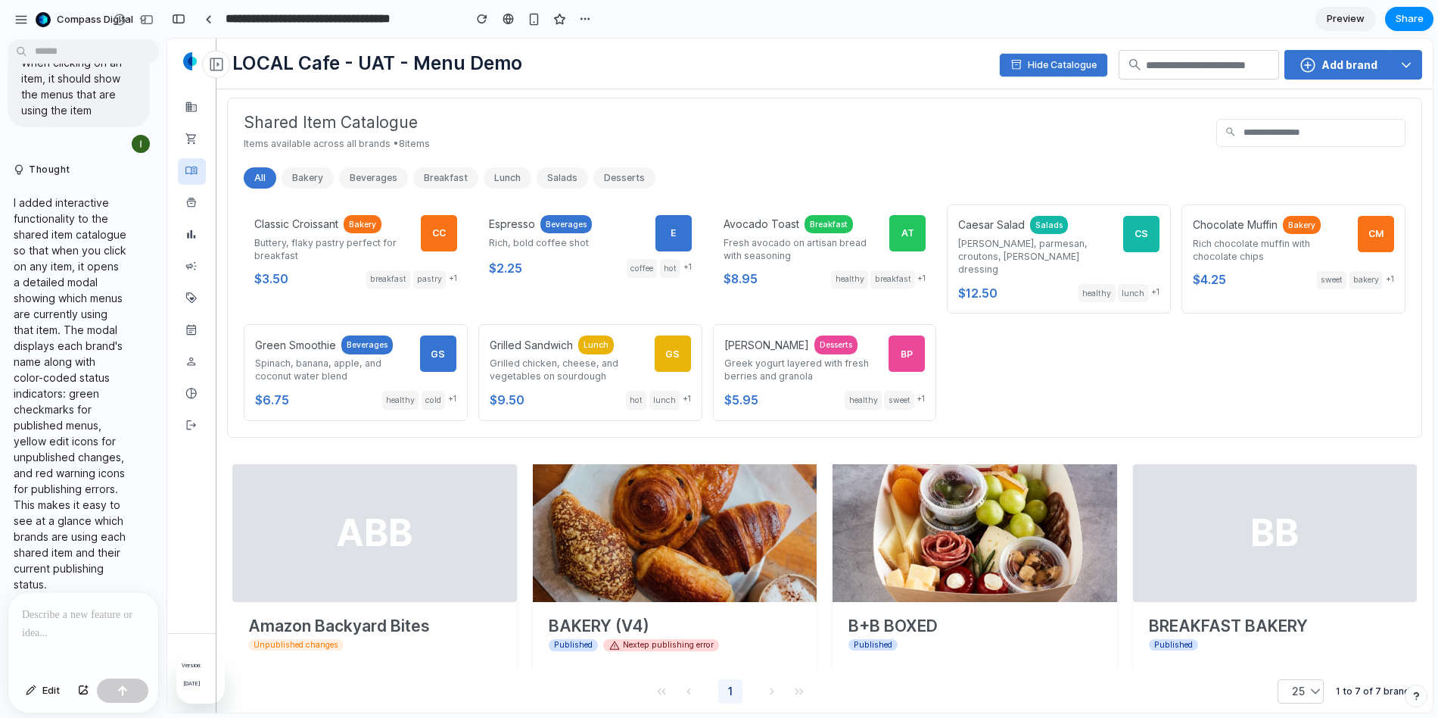
scroll to position [0, 0]
click at [1332, 18] on span "Preview" at bounding box center [1346, 18] width 38 height 15
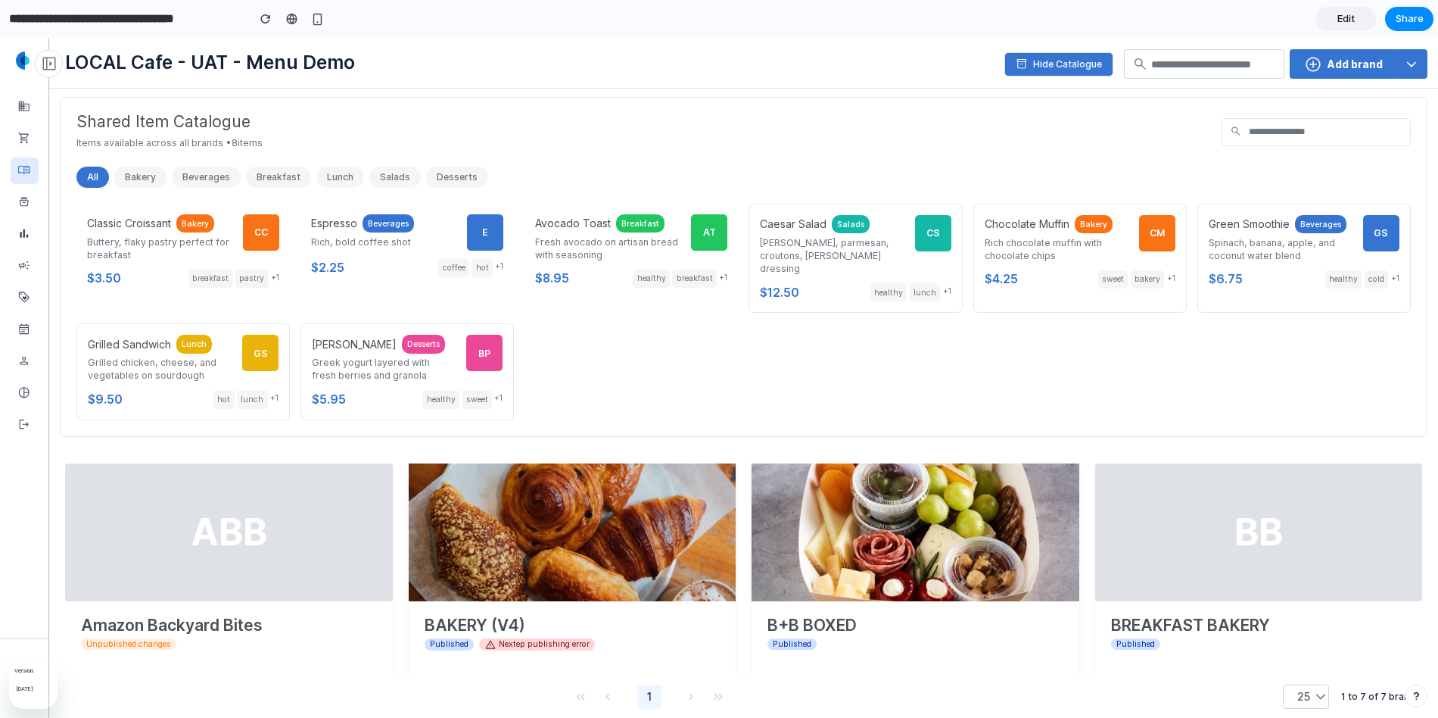
click at [1030, 61] on button "inventory_2 Hide Catalogue" at bounding box center [1058, 64] width 109 height 24
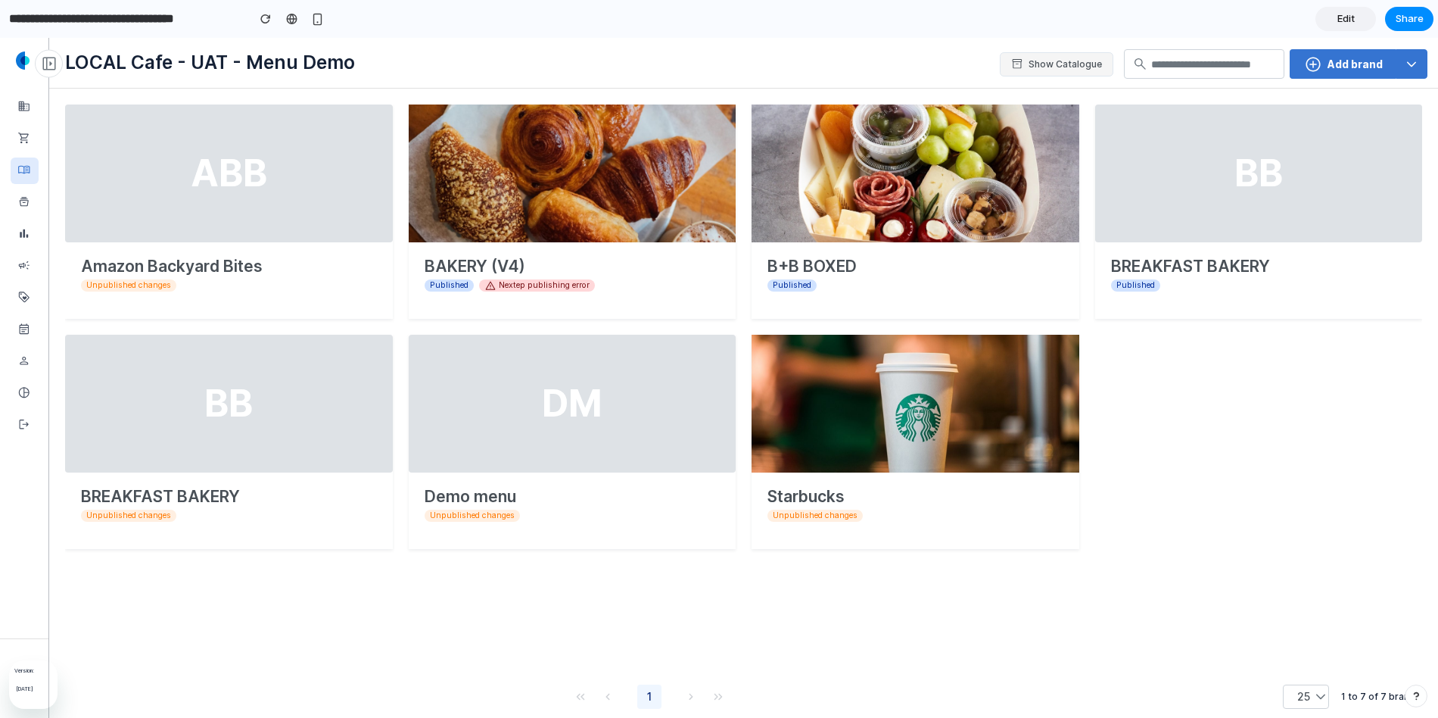
click at [1030, 61] on button "inventory_2 Show Catalogue" at bounding box center [1057, 64] width 114 height 24
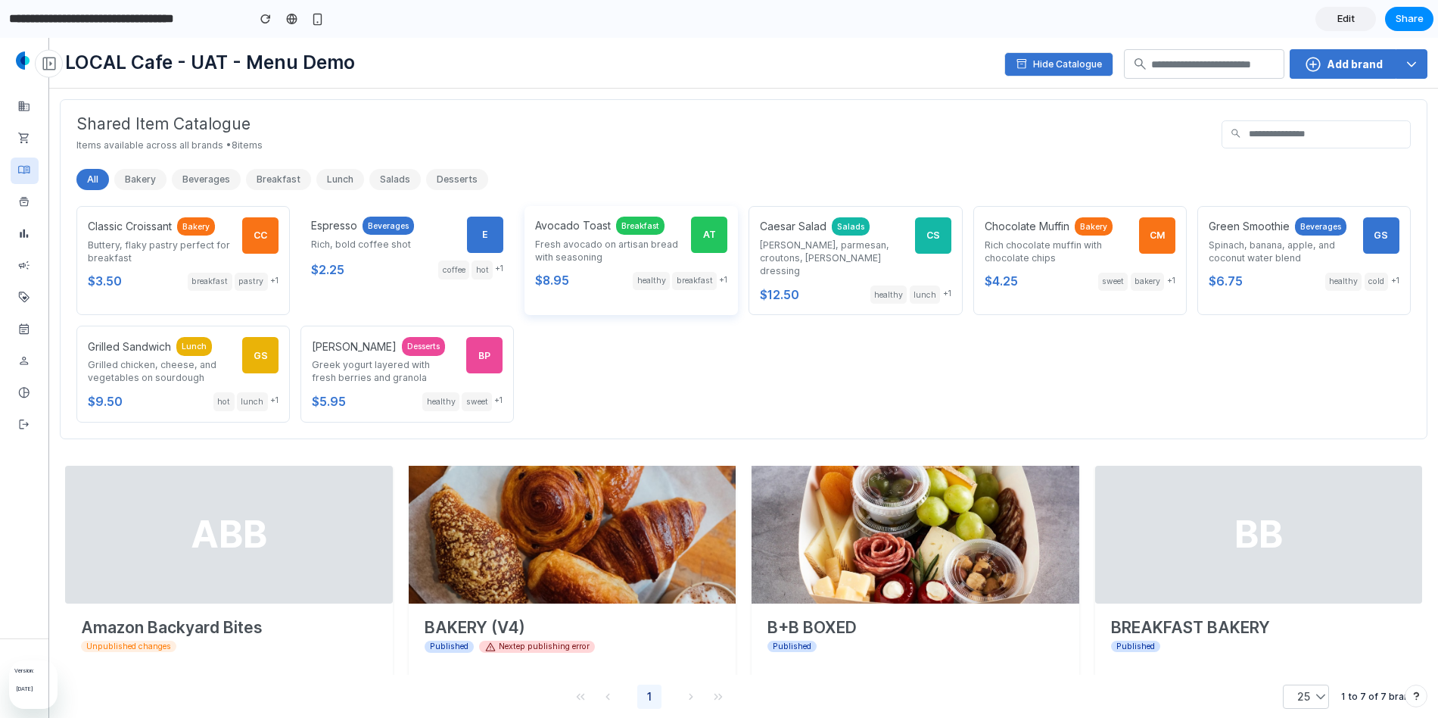
click at [567, 254] on p "Fresh avocado on artisan bread with seasoning" at bounding box center [607, 251] width 145 height 26
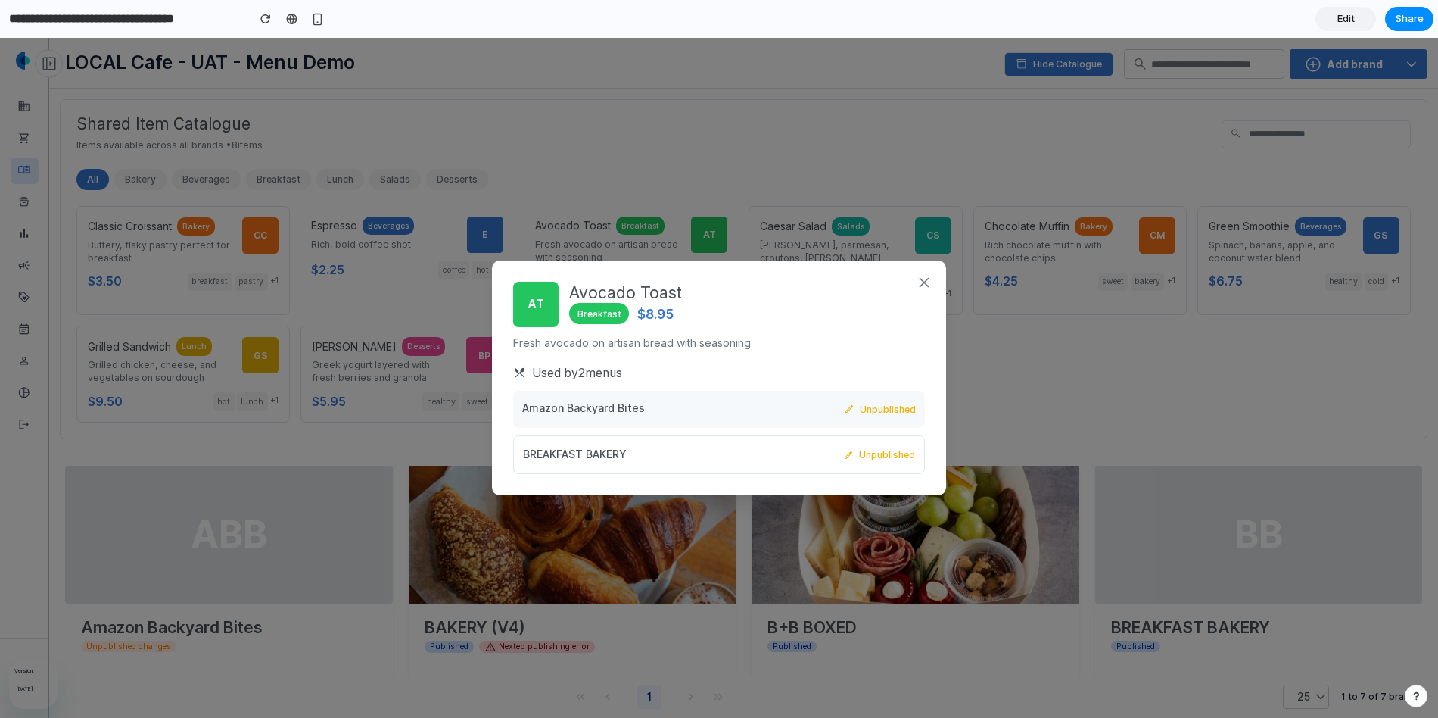
click at [886, 406] on span "unpublished" at bounding box center [888, 409] width 56 height 16
click at [721, 405] on div "Amazon Backyard Bites edit unpublished" at bounding box center [719, 409] width 412 height 37
click at [746, 449] on div "BREAKFAST BAKERY edit unpublished" at bounding box center [719, 454] width 412 height 37
click at [923, 278] on icon "close" at bounding box center [924, 283] width 18 height 18
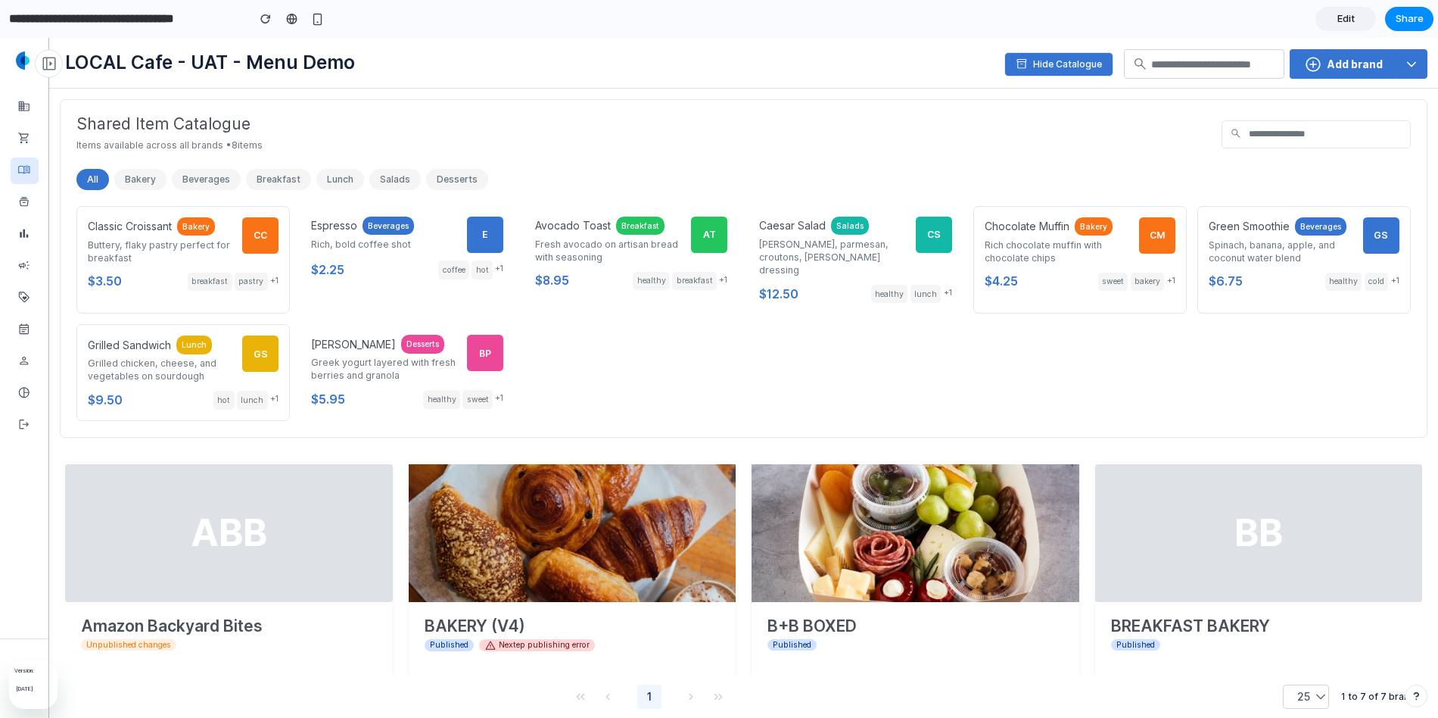
click at [564, 70] on div "inventory_2 Hide Catalogue search add_circle Add brand" at bounding box center [947, 64] width 962 height 30
click at [379, 41] on section "LOCAL Cafe - UAT - Menu Demo inventory_2 Hide Catalogue search add_circle Add b…" at bounding box center [747, 61] width 1384 height 47
drag, startPoint x: 864, startPoint y: 88, endPoint x: 857, endPoint y: 78, distance: 12.0
click at [863, 88] on div at bounding box center [743, 88] width 1389 height 1
click at [854, 72] on div "inventory_2 Hide Catalogue search add_circle Add brand" at bounding box center [1027, 64] width 802 height 30
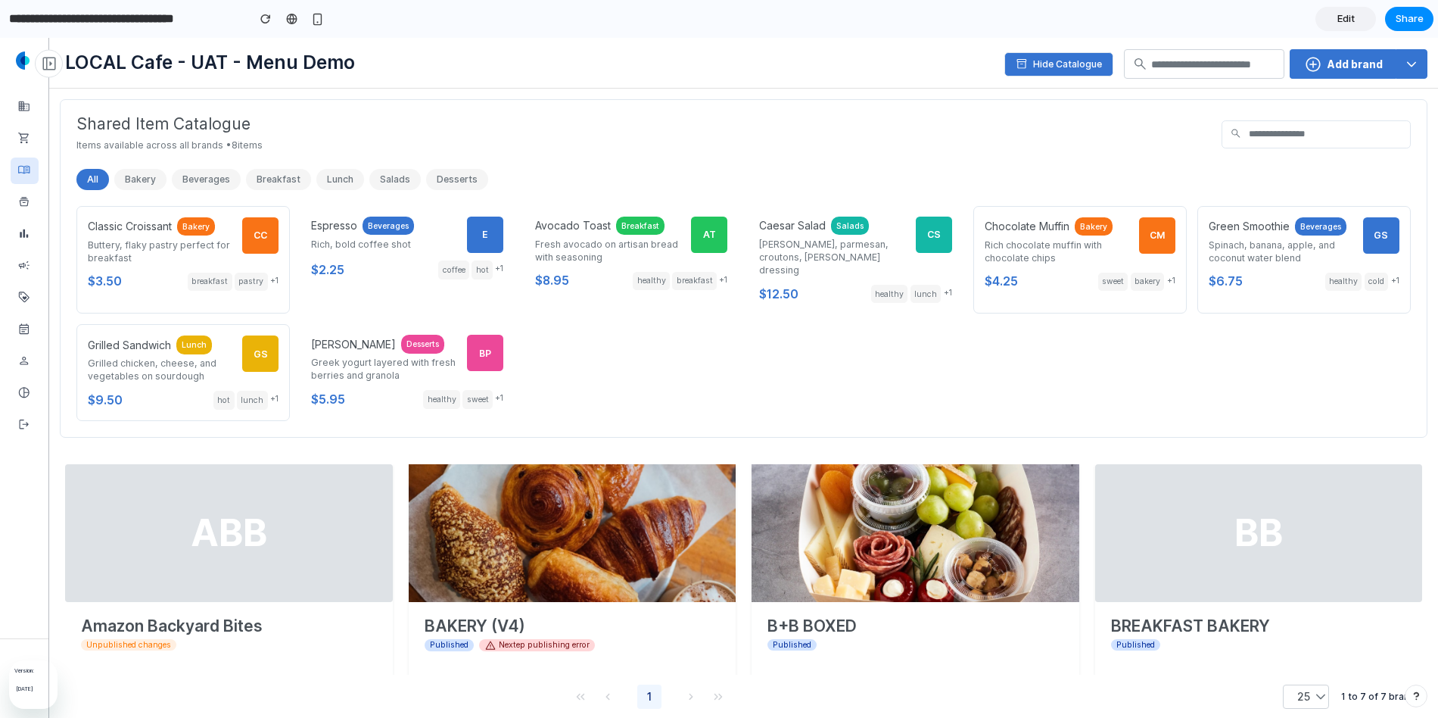
click at [877, 46] on div "LOCAL Cafe - UAT - Menu Demo inventory_2 Hide Catalogue search add_circle Add b…" at bounding box center [746, 64] width 1363 height 42
click at [1052, 64] on button "inventory_2 Hide Catalogue" at bounding box center [1058, 64] width 109 height 24
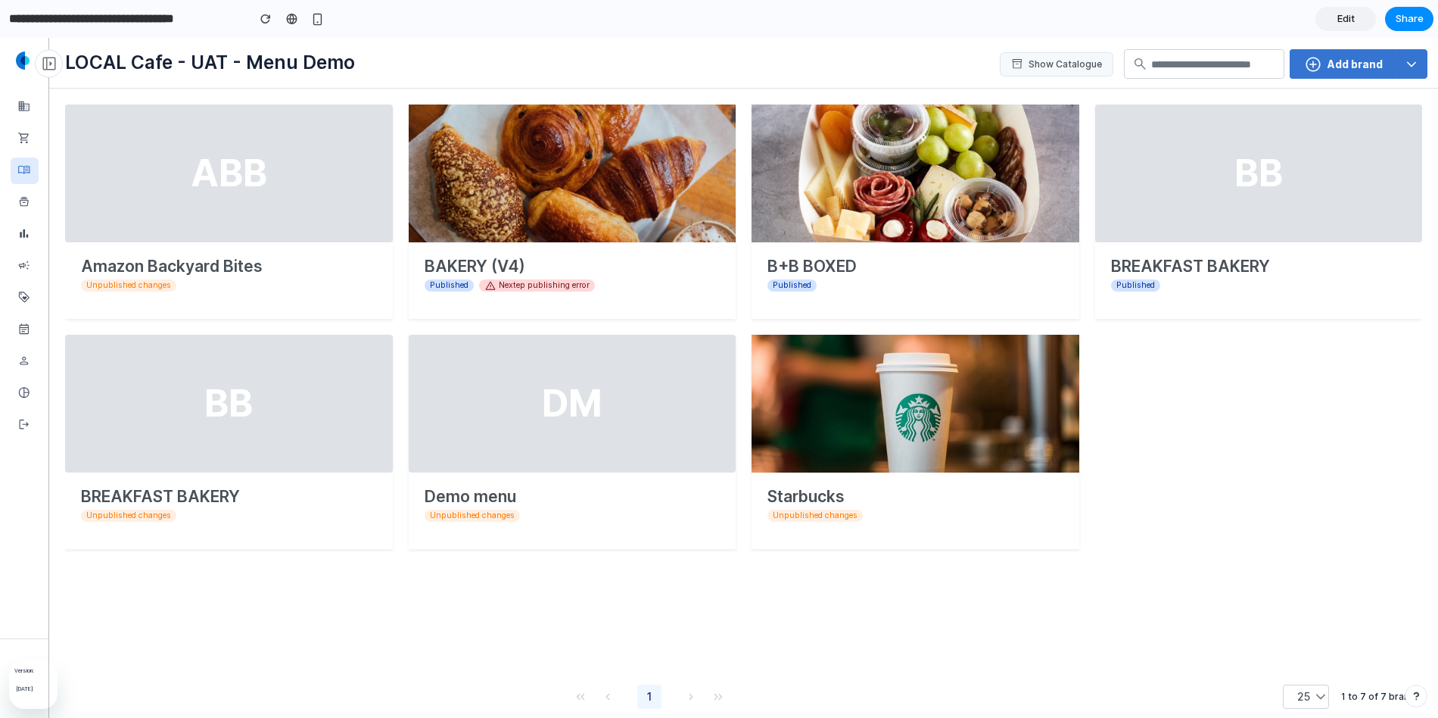
click at [1018, 66] on button "inventory_2 Show Catalogue" at bounding box center [1057, 64] width 114 height 24
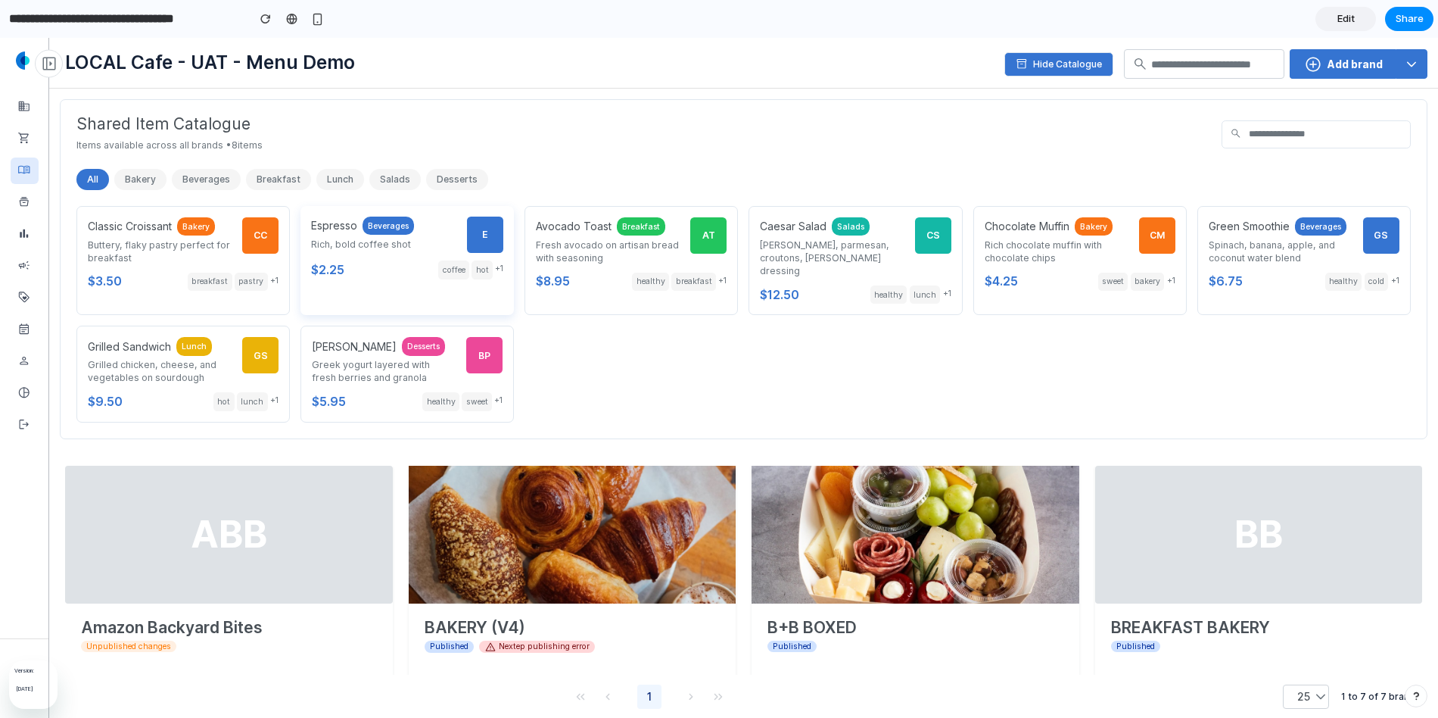
click at [367, 249] on p "Rich, bold coffee shot" at bounding box center [383, 244] width 145 height 13
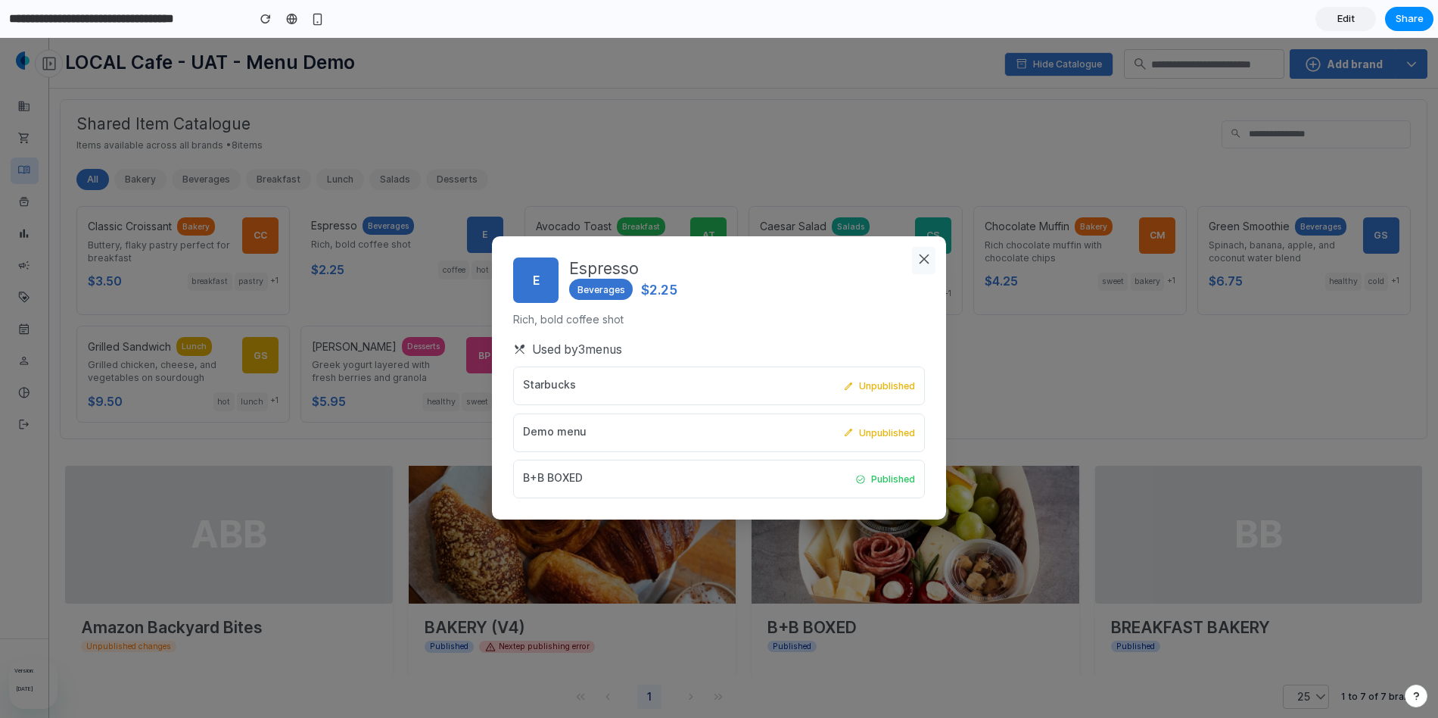
click at [927, 260] on icon "close" at bounding box center [924, 259] width 18 height 18
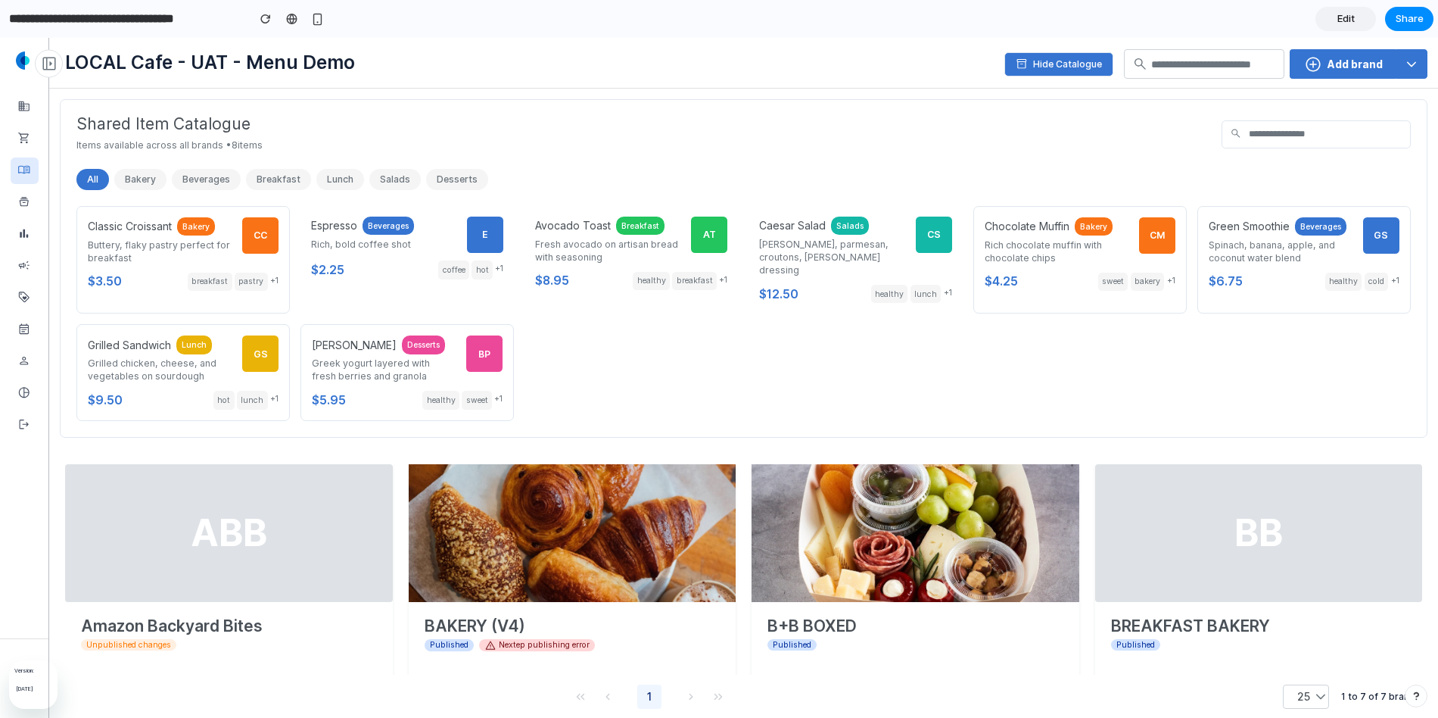
click at [294, 177] on button "Breakfast" at bounding box center [278, 179] width 65 height 21
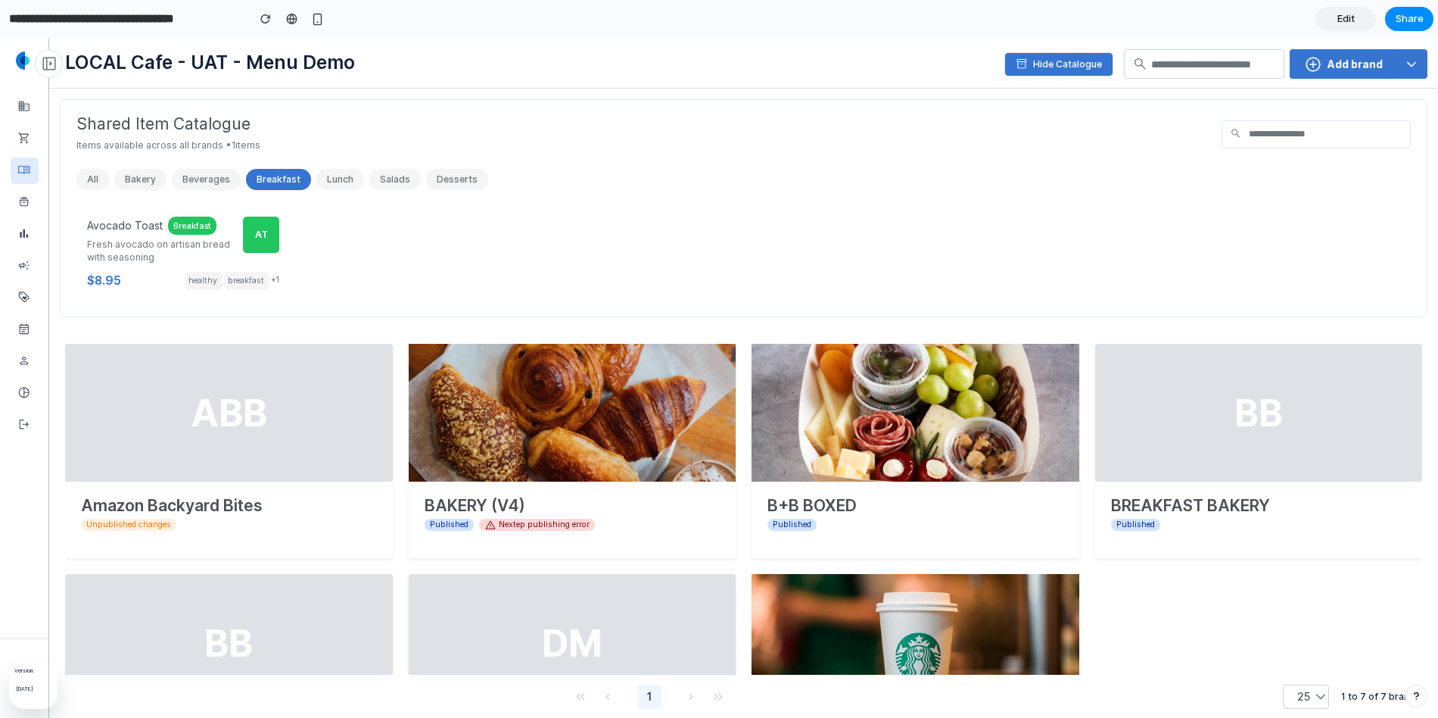
click at [331, 179] on button "Lunch" at bounding box center [340, 179] width 48 height 21
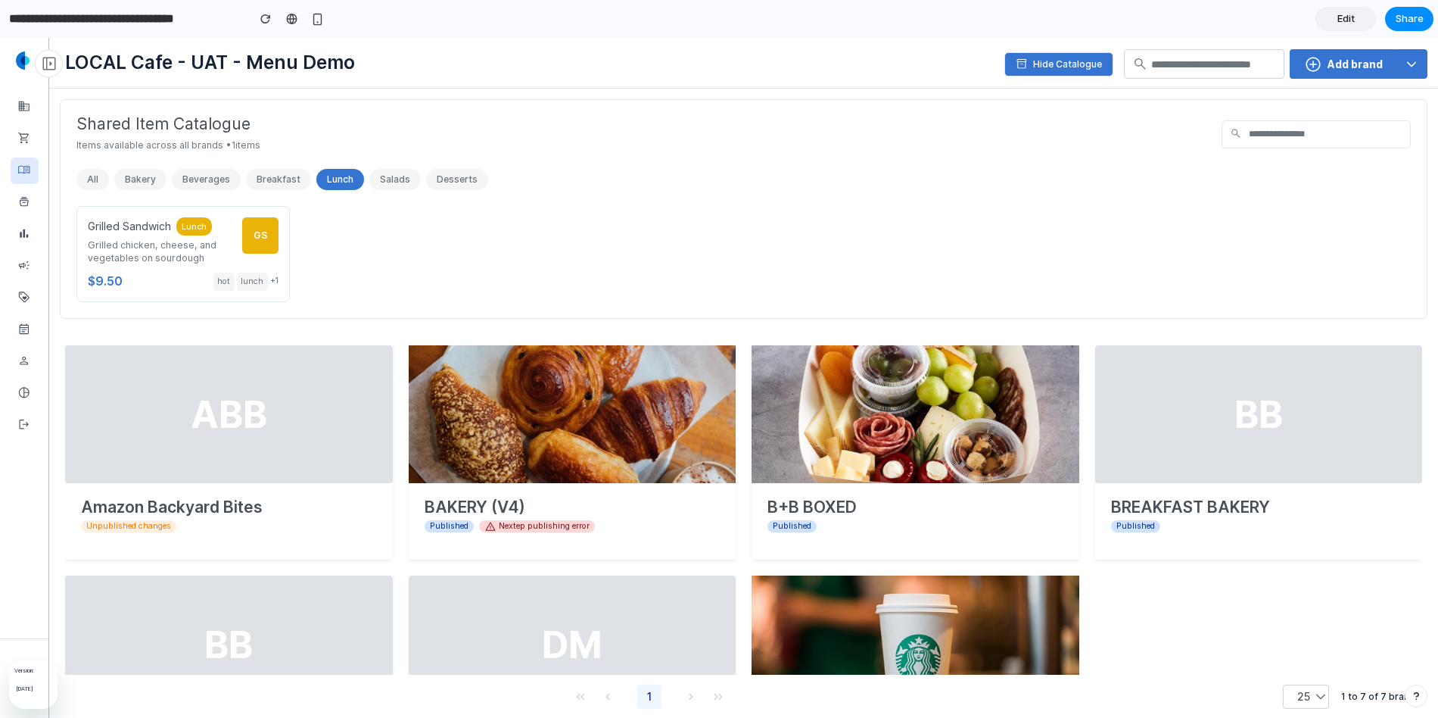
click at [1319, 13] on link "Edit" at bounding box center [1346, 19] width 61 height 24
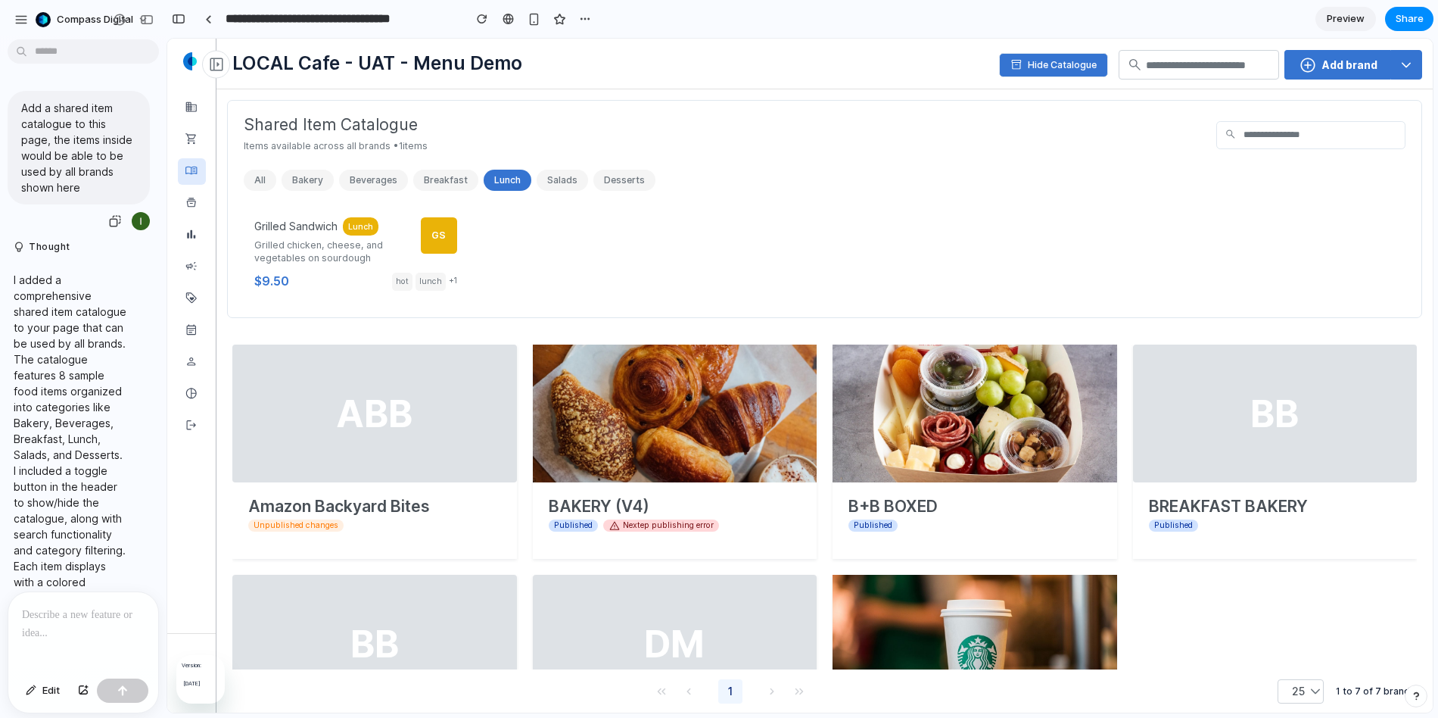
click at [81, 145] on p "Add a shared item catalogue to this page, the items inside would be able to be …" at bounding box center [78, 147] width 115 height 95
drag, startPoint x: 29, startPoint y: 105, endPoint x: 137, endPoint y: 168, distance: 125.2
click at [137, 168] on div "Add a shared item catalogue to this page, the items inside would be able to be …" at bounding box center [79, 148] width 142 height 114
copy p "Add a shared item catalogue to this page, the items inside would be able to be …"
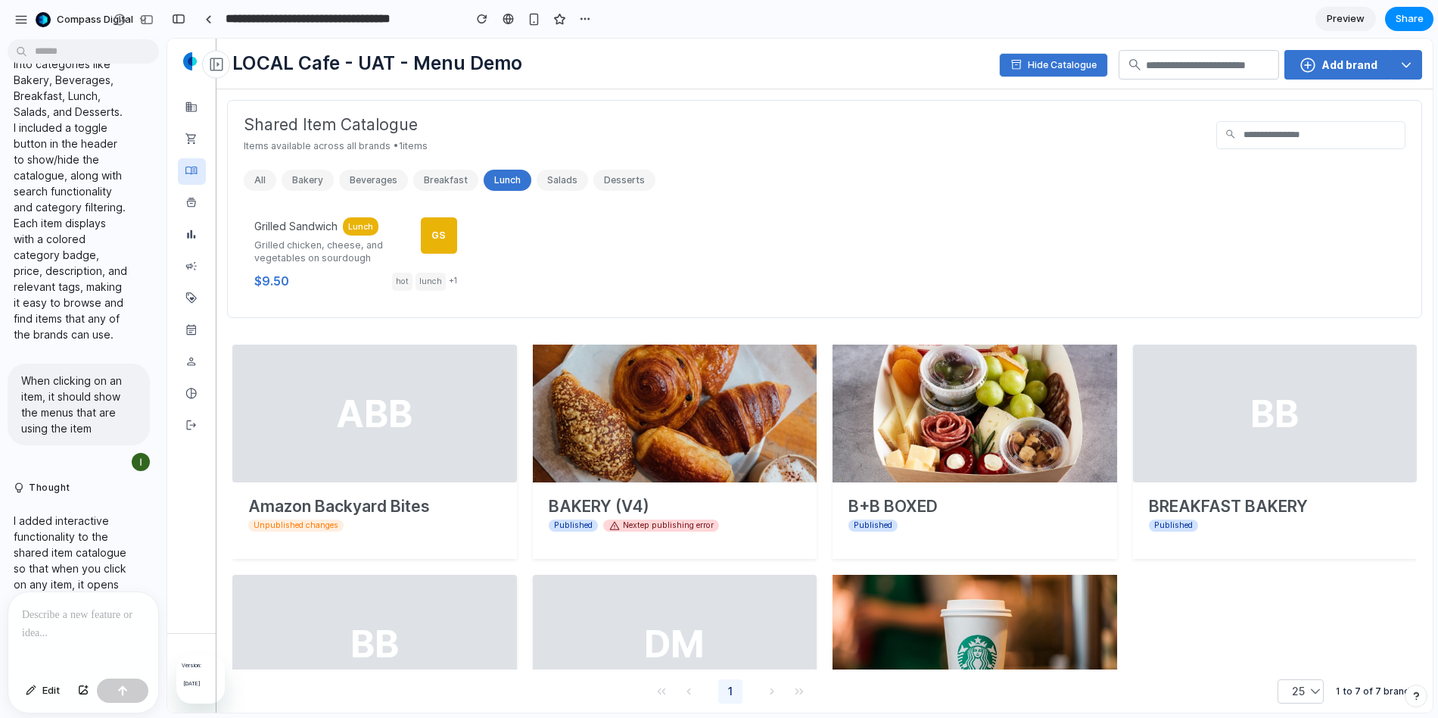
scroll to position [263, 0]
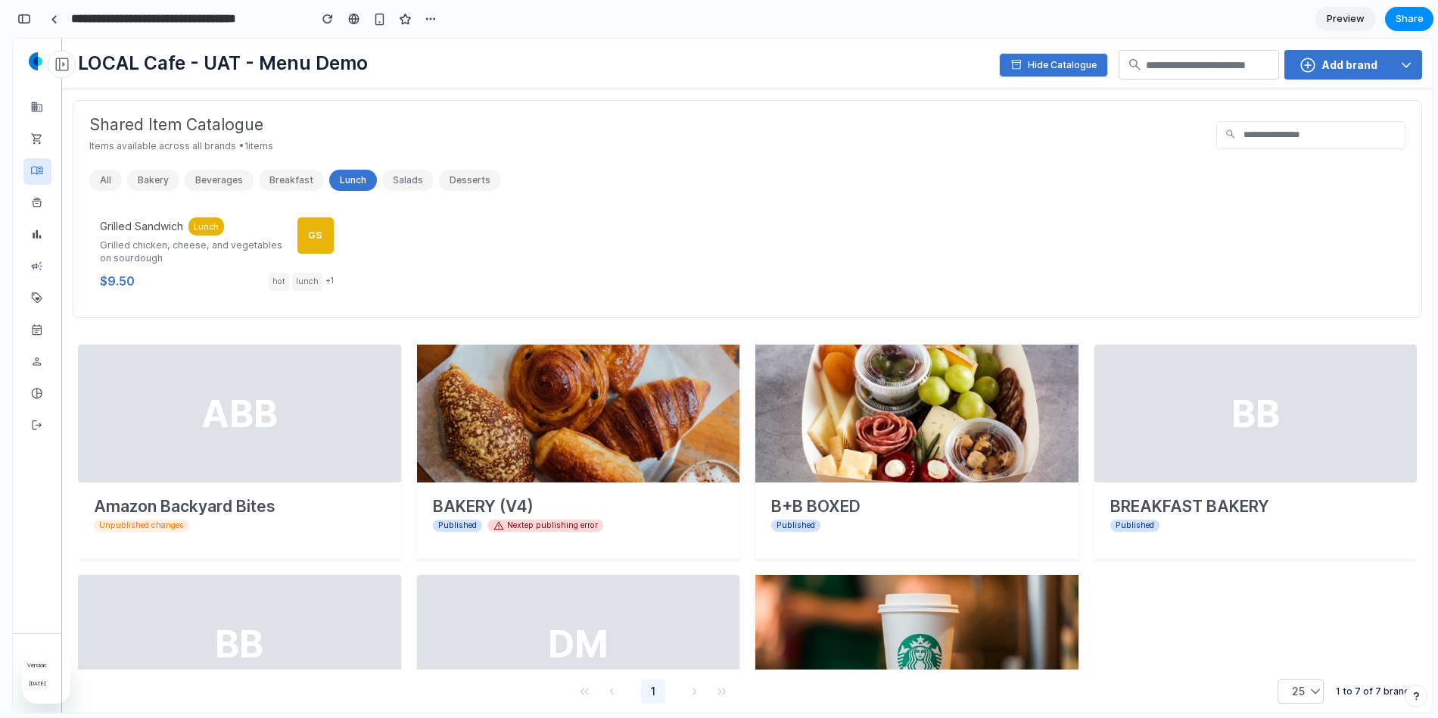
drag, startPoint x: 89, startPoint y: 491, endPoint x: 10, endPoint y: 466, distance: 83.3
click at [10, 466] on div "**********" at bounding box center [719, 359] width 1438 height 718
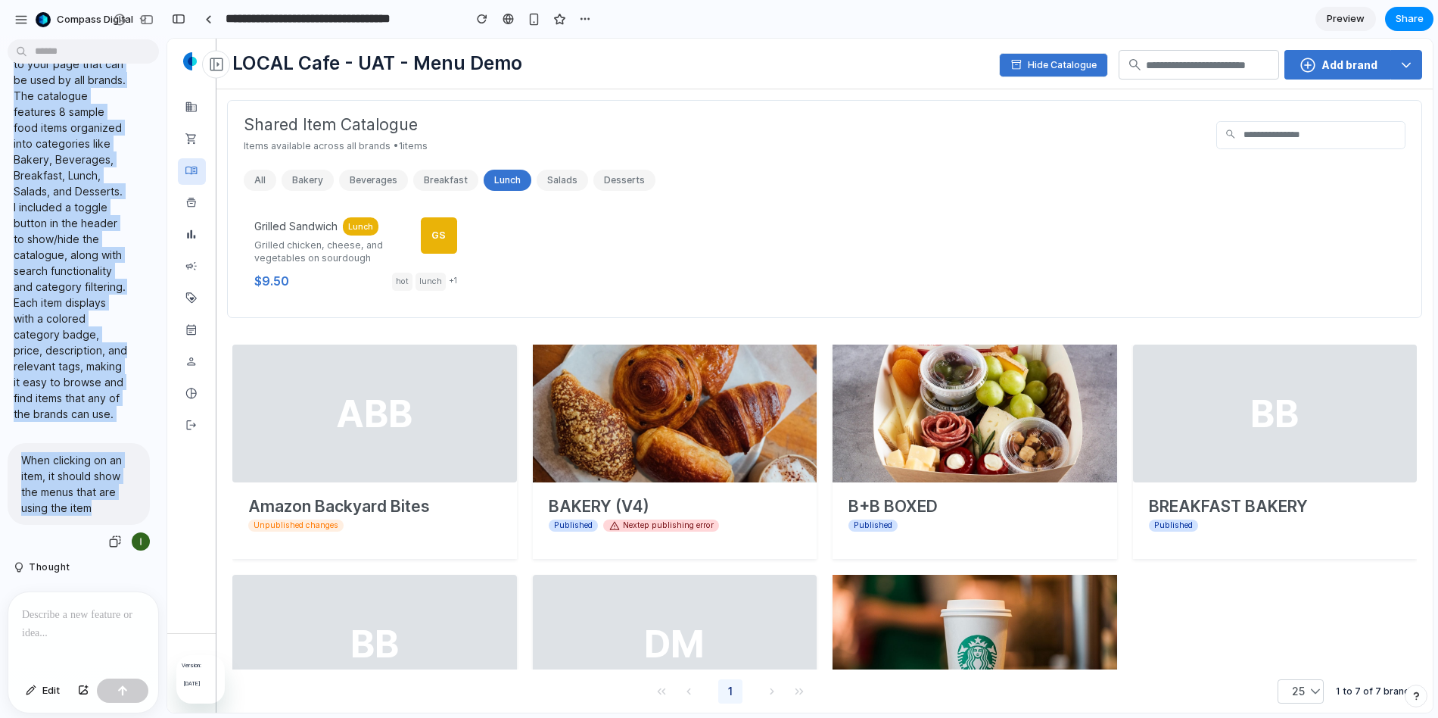
click at [30, 456] on p "When clicking on an item, it should show the menus that are using the item" at bounding box center [78, 484] width 115 height 64
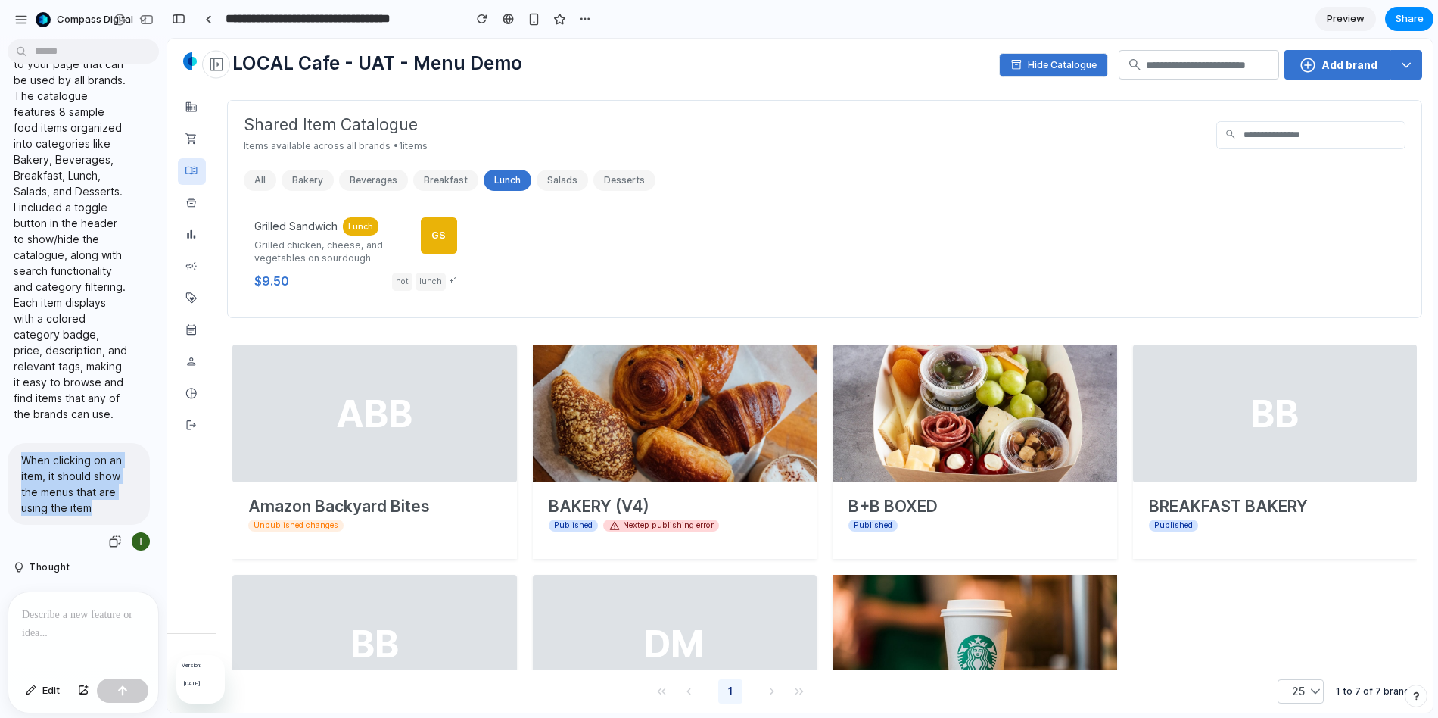
drag, startPoint x: 21, startPoint y: 444, endPoint x: 92, endPoint y: 490, distance: 84.8
click at [92, 490] on p "When clicking on an item, it should show the menus that are using the item" at bounding box center [78, 484] width 115 height 64
copy p "When clicking on an item, it should show the menus that are using the item"
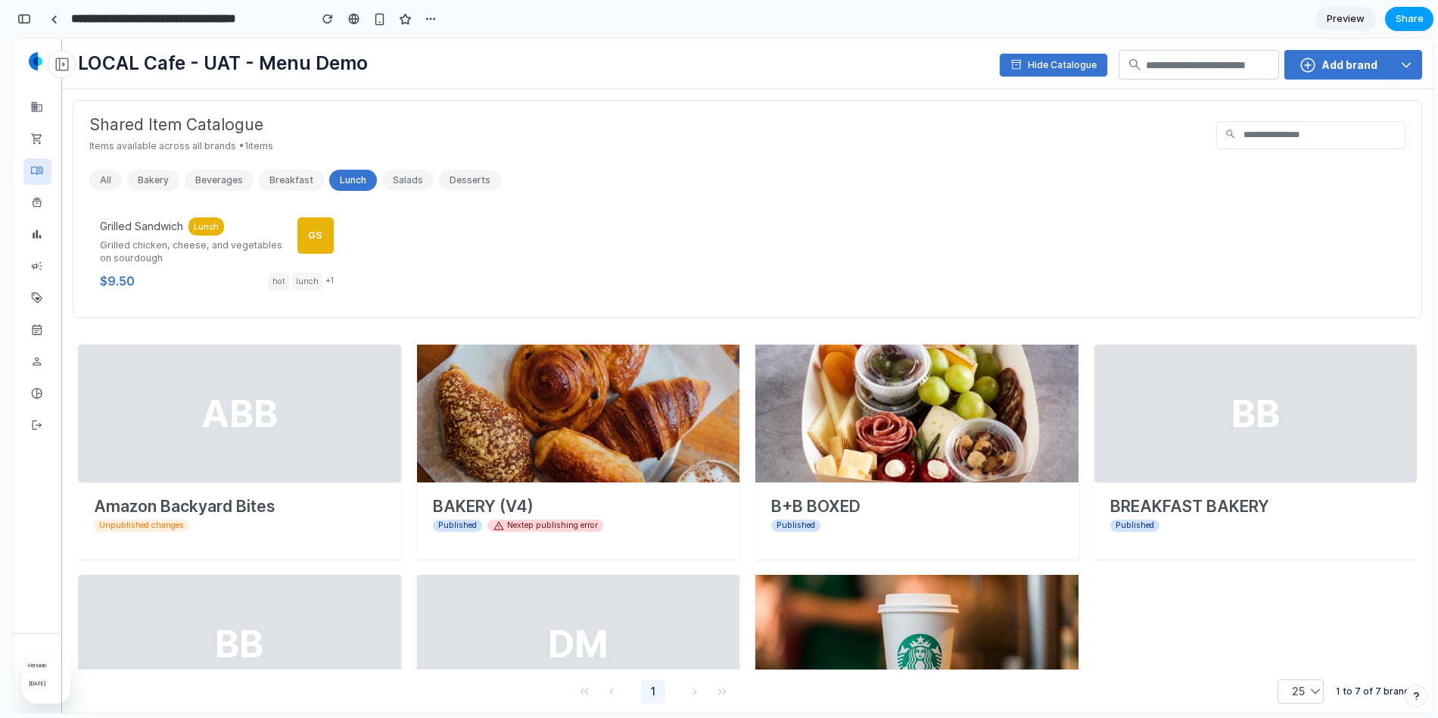
click at [1403, 19] on span "Share" at bounding box center [1410, 18] width 28 height 15
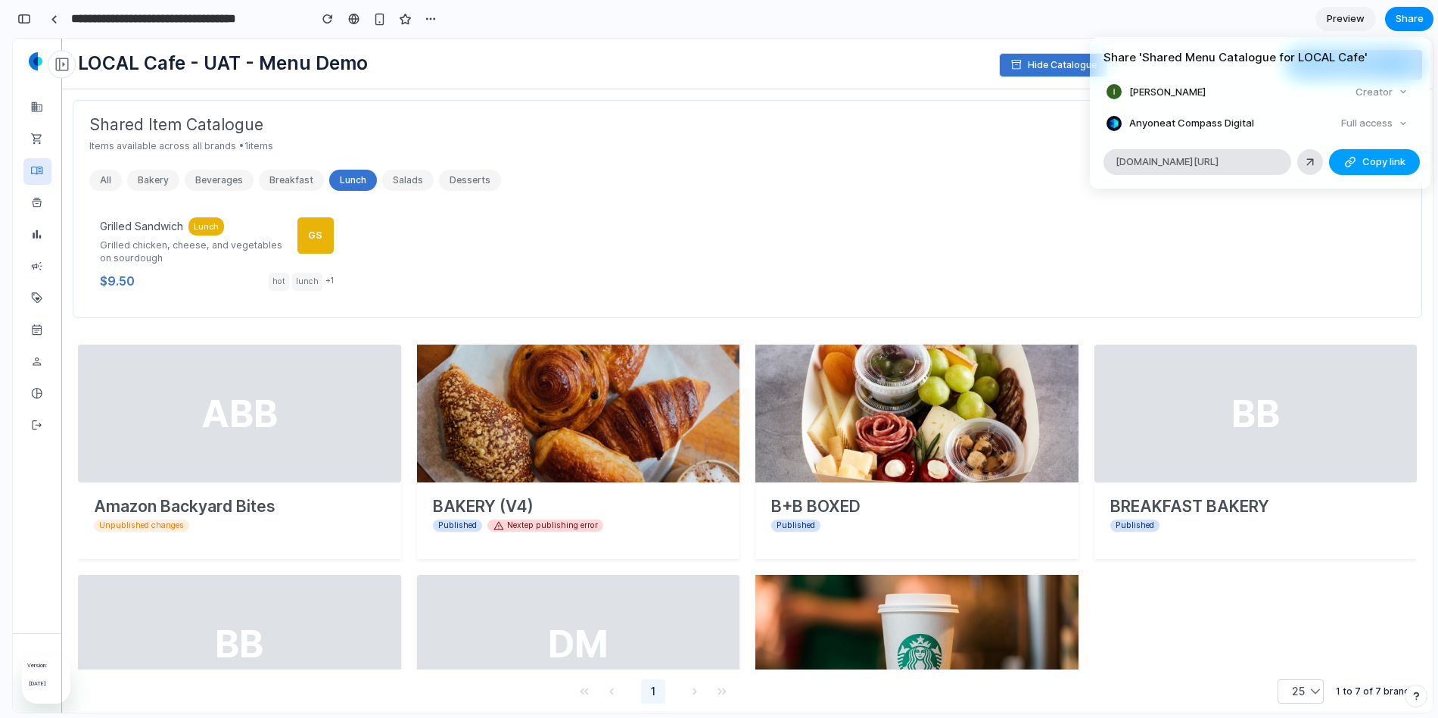
click at [1388, 167] on span "Copy link" at bounding box center [1384, 161] width 43 height 15
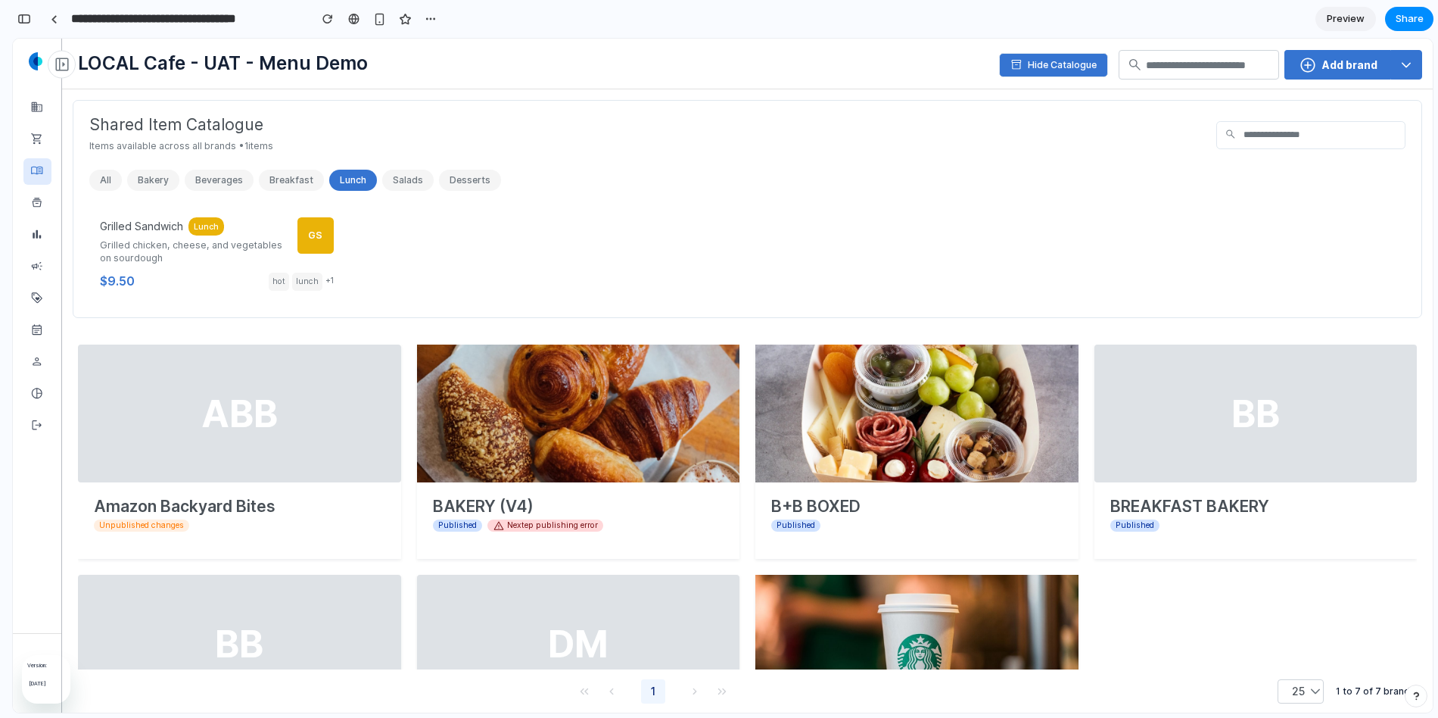
click at [755, 87] on div "Share ' Shared Menu Catalogue for LOCAL Cafe ' IHan Cheng Creator Anyone at Com…" at bounding box center [719, 359] width 1438 height 718
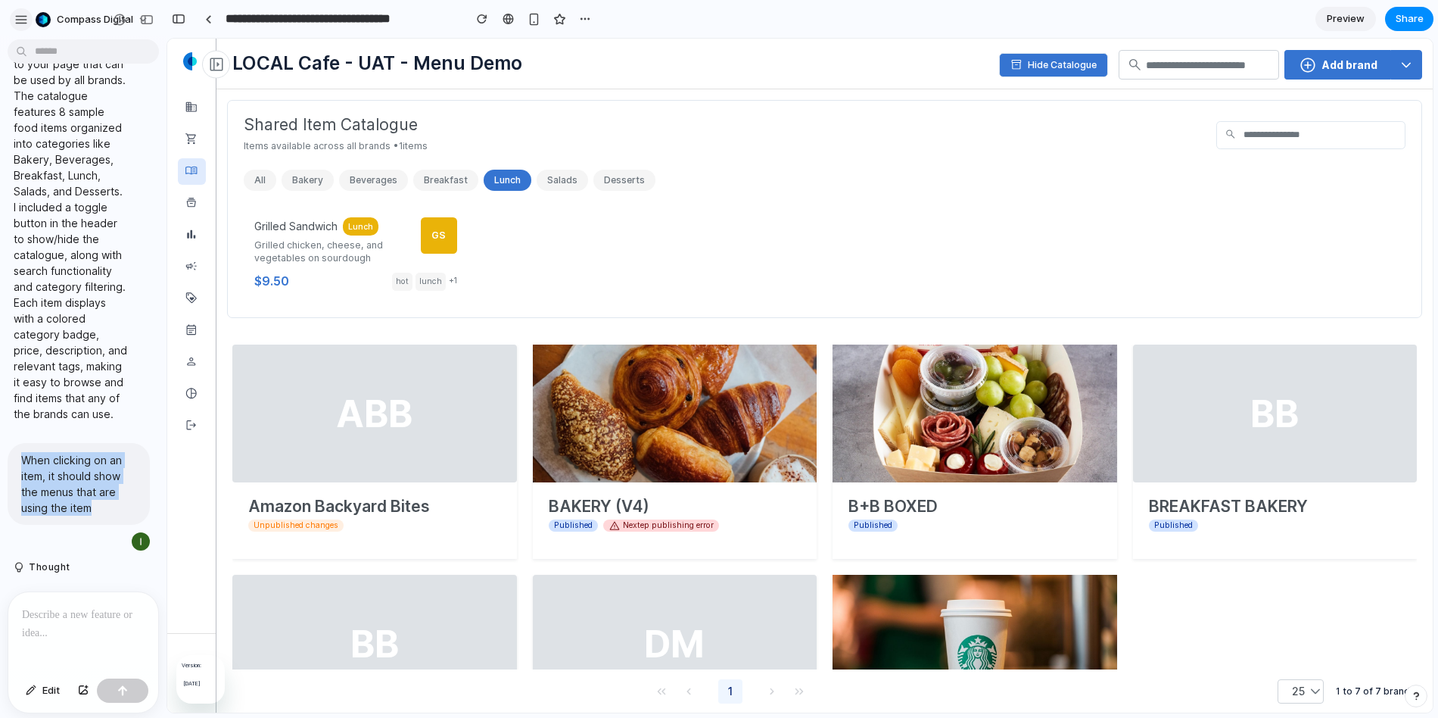
click at [15, 16] on div "button" at bounding box center [21, 20] width 14 height 14
click at [49, 633] on div at bounding box center [83, 632] width 150 height 80
